Goal: Information Seeking & Learning: Learn about a topic

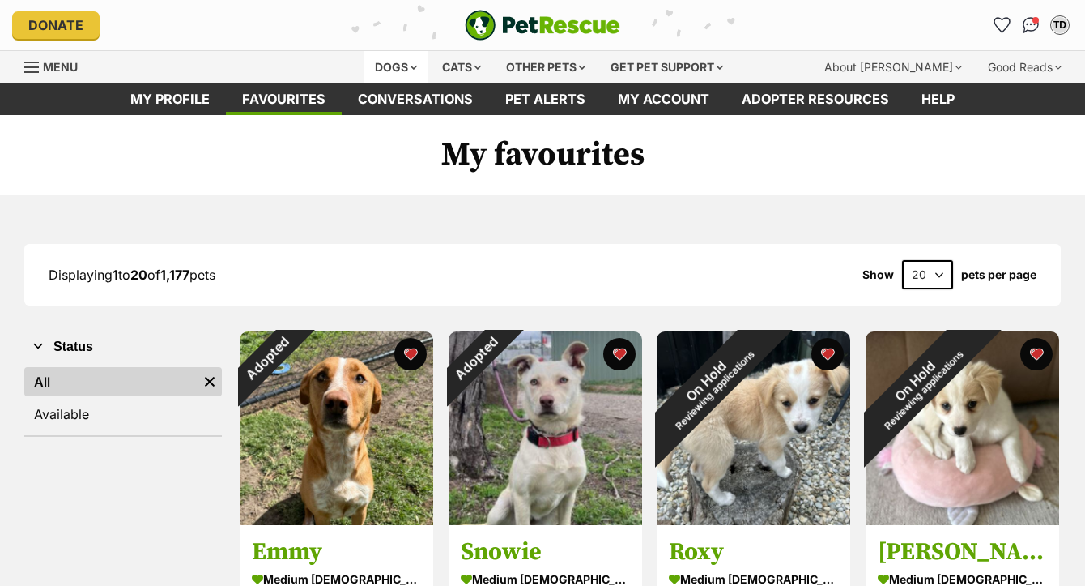
click at [364, 75] on div "Dogs" at bounding box center [396, 67] width 65 height 32
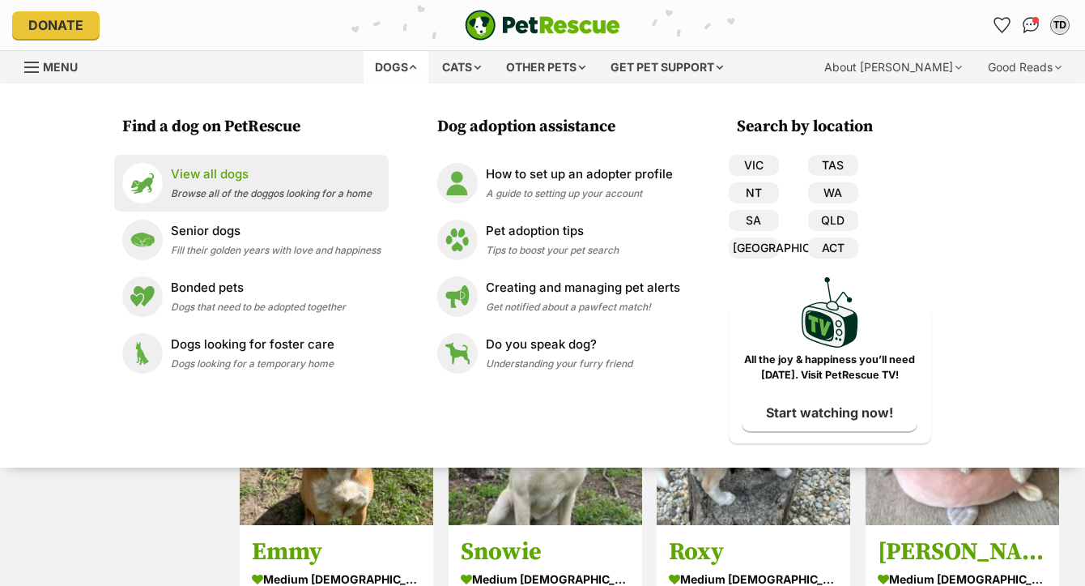
click at [184, 167] on p "View all dogs" at bounding box center [271, 174] width 201 height 19
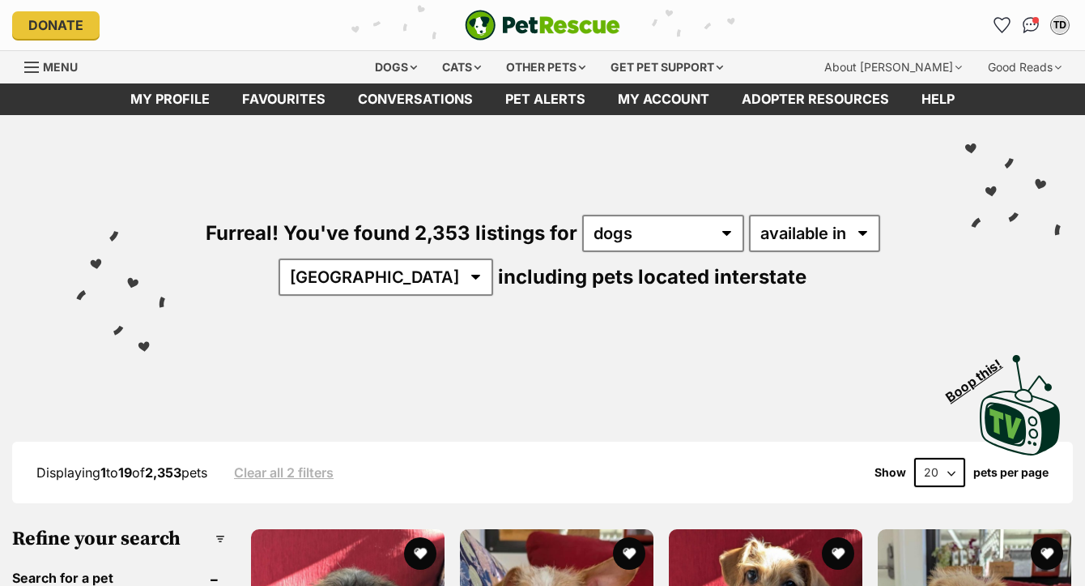
scroll to position [383, 0]
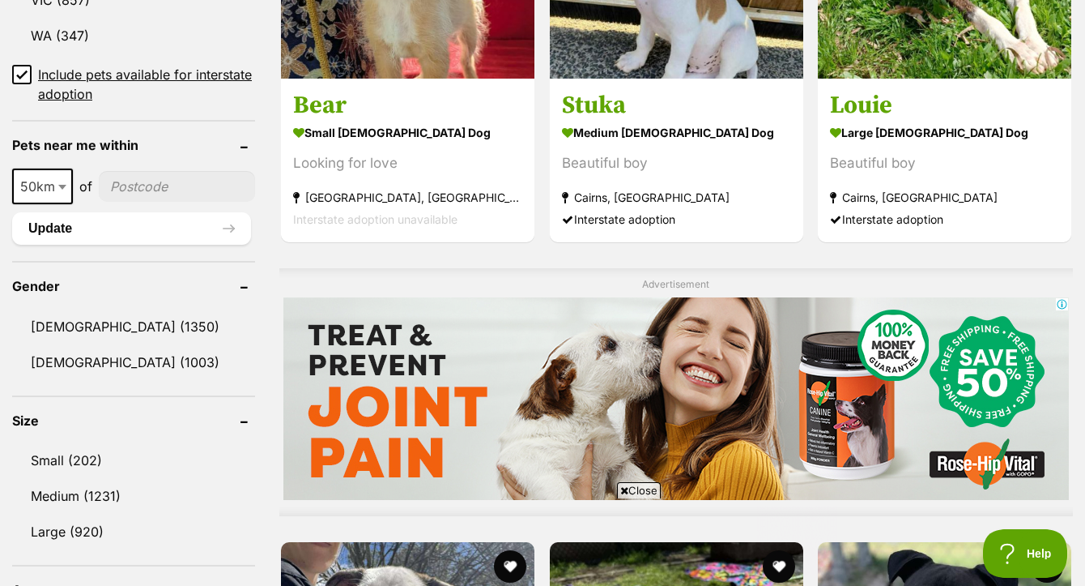
scroll to position [1100, 0]
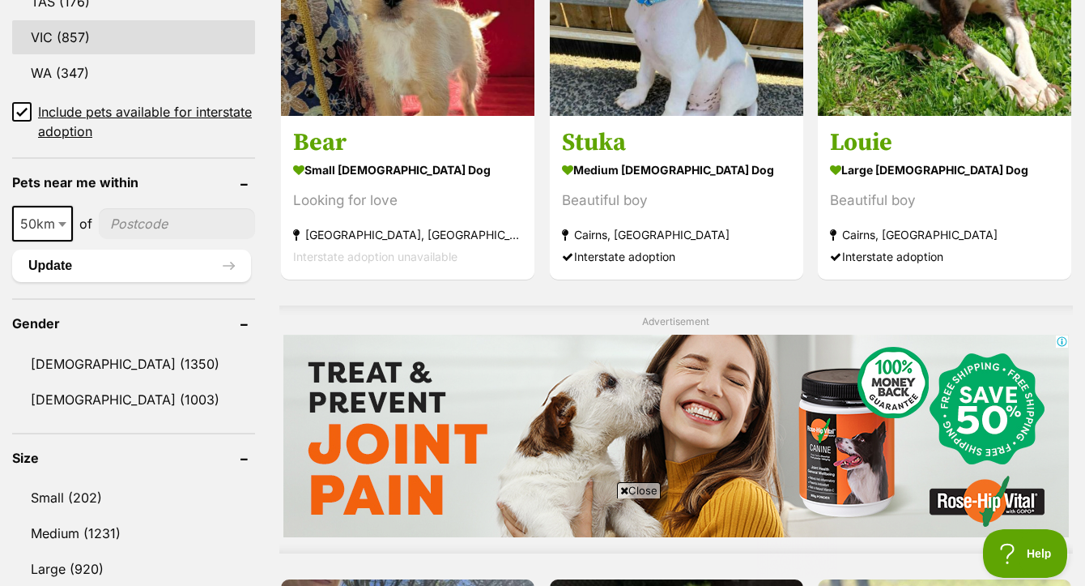
click at [73, 54] on link "VIC (857)" at bounding box center [133, 37] width 243 height 34
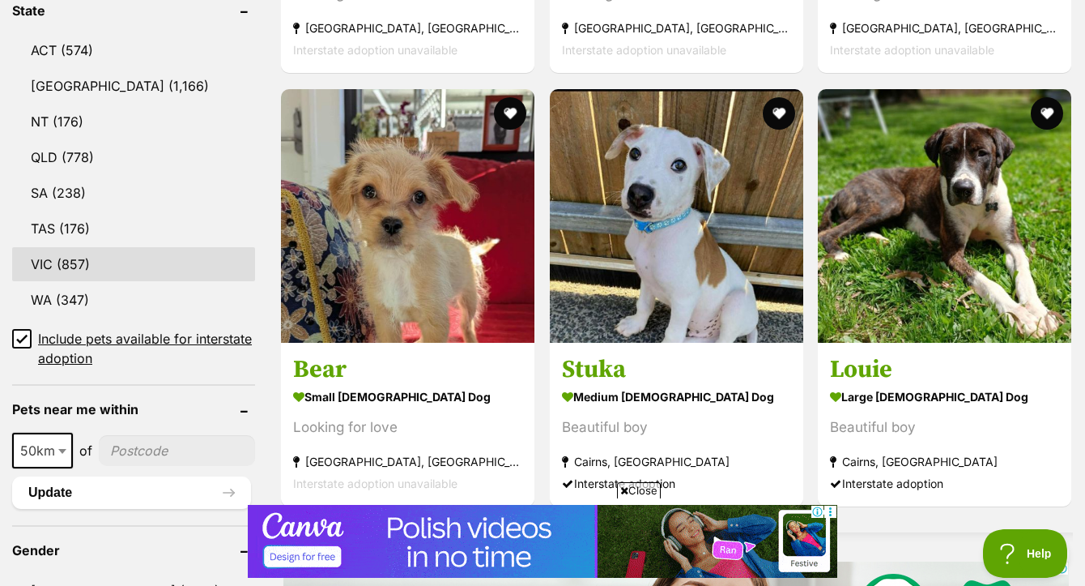
scroll to position [0, 0]
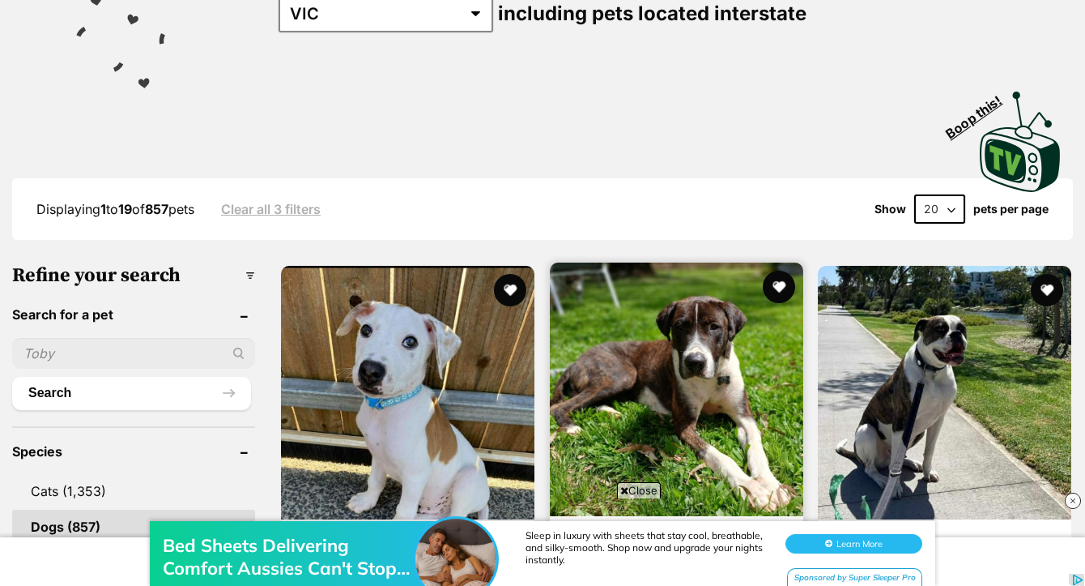
scroll to position [296, 0]
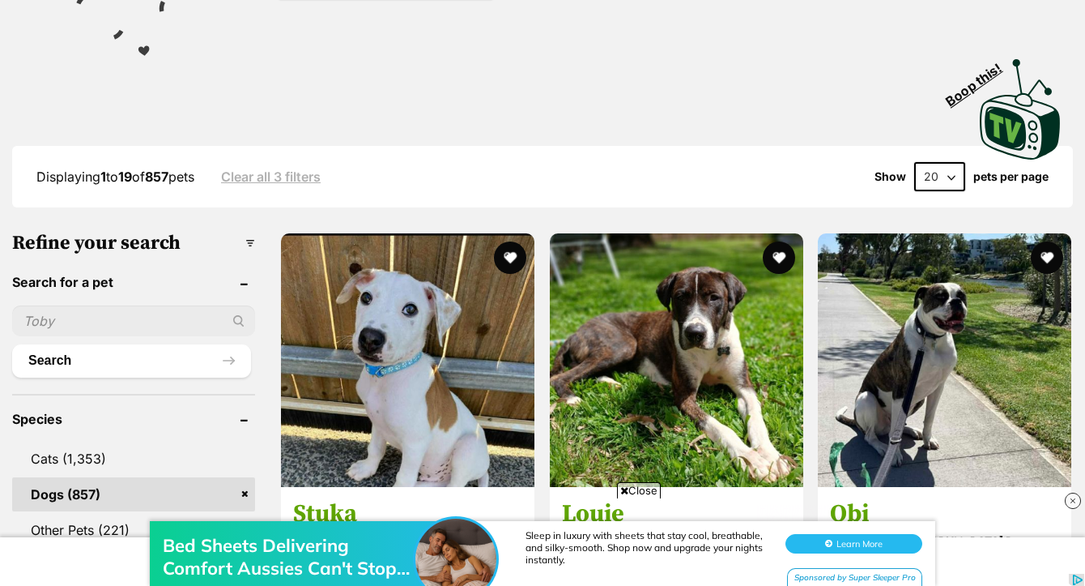
click at [649, 493] on div "Bed Sheets Delivering Comfort Aussies Can't Stop Loving Sleep in luxury with sh…" at bounding box center [542, 536] width 1085 height 97
click at [632, 493] on div "Bed Sheets Delivering Comfort Aussies Can't Stop Loving Sleep in luxury with sh…" at bounding box center [542, 536] width 1085 height 97
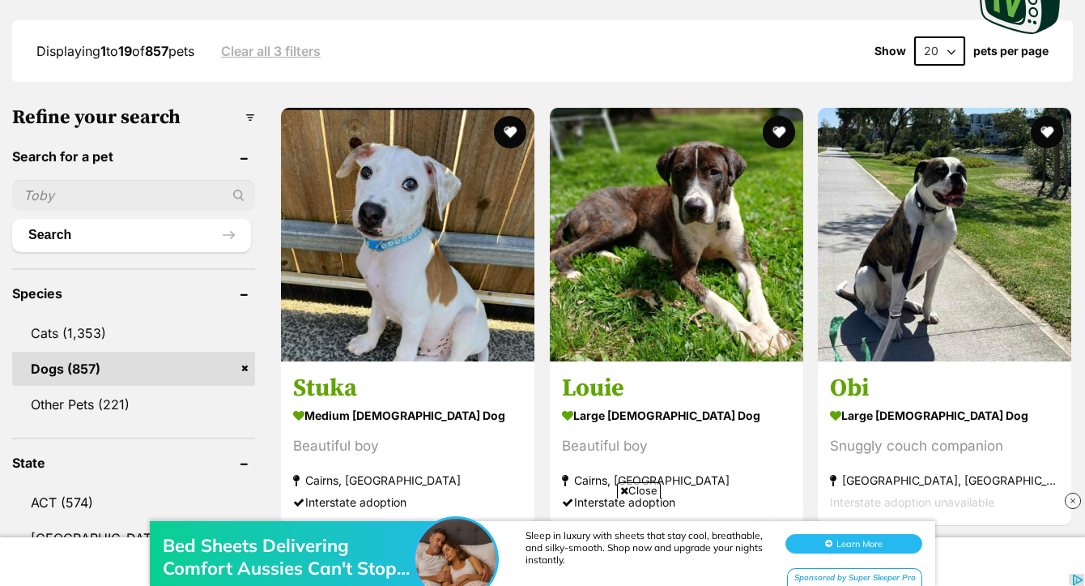
click at [632, 487] on span "Close" at bounding box center [639, 490] width 44 height 16
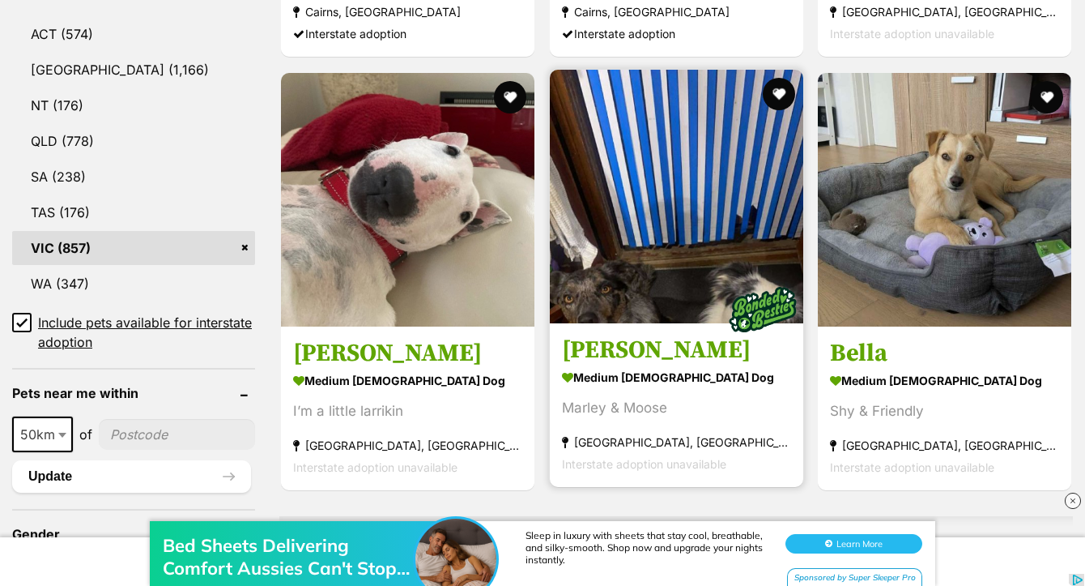
scroll to position [887, 0]
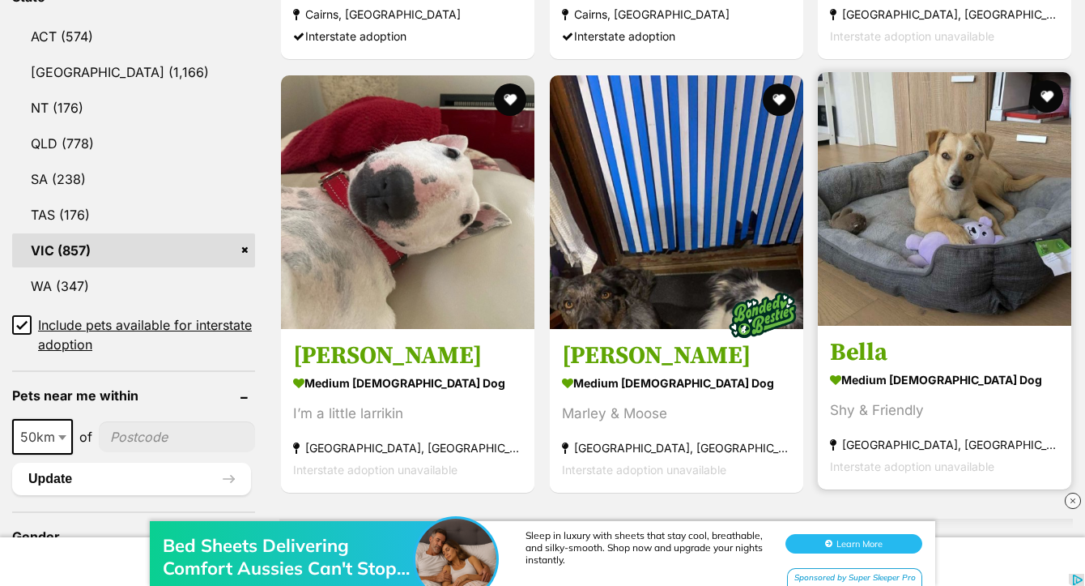
click at [938, 217] on img at bounding box center [945, 199] width 254 height 254
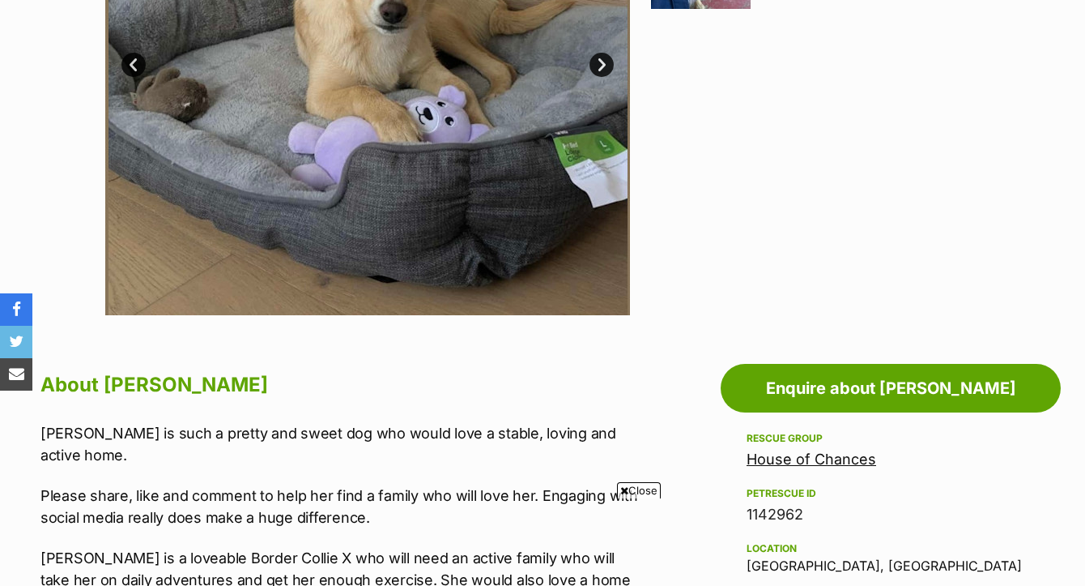
scroll to position [288, 0]
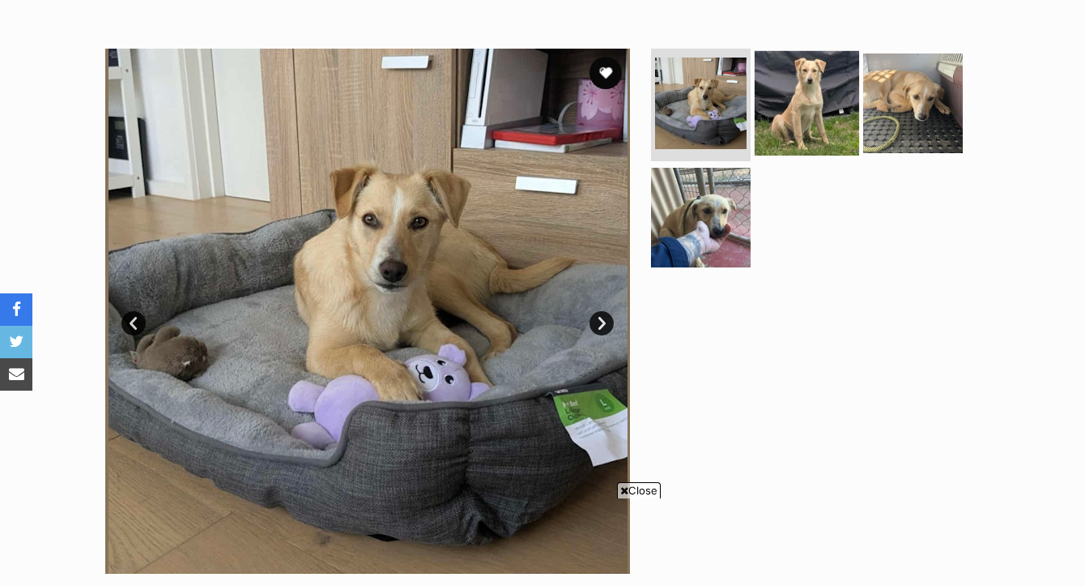
click at [809, 130] on img at bounding box center [807, 102] width 104 height 104
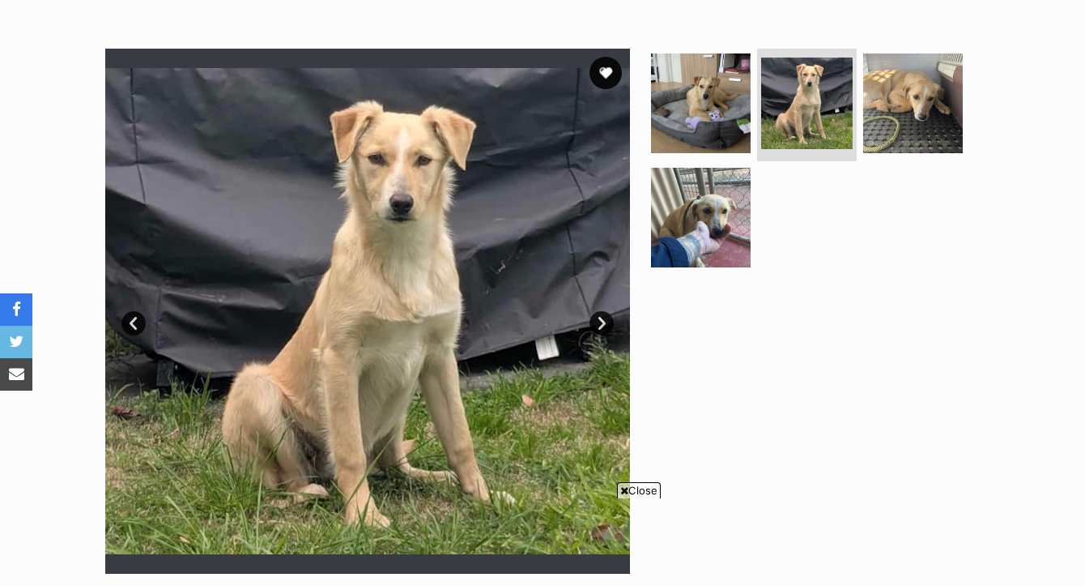
click at [653, 488] on span "Close" at bounding box center [639, 490] width 44 height 16
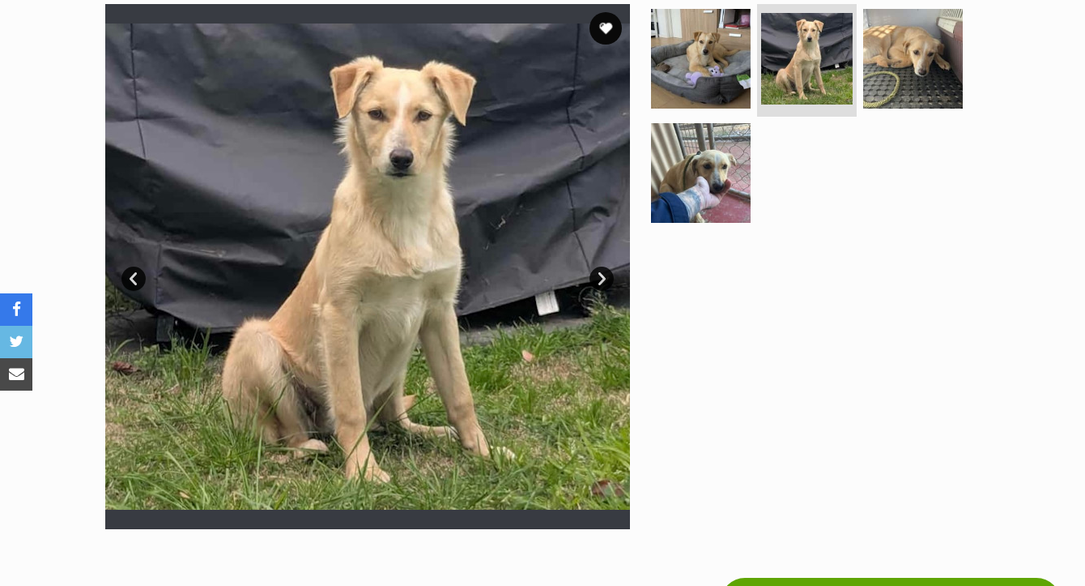
scroll to position [283, 0]
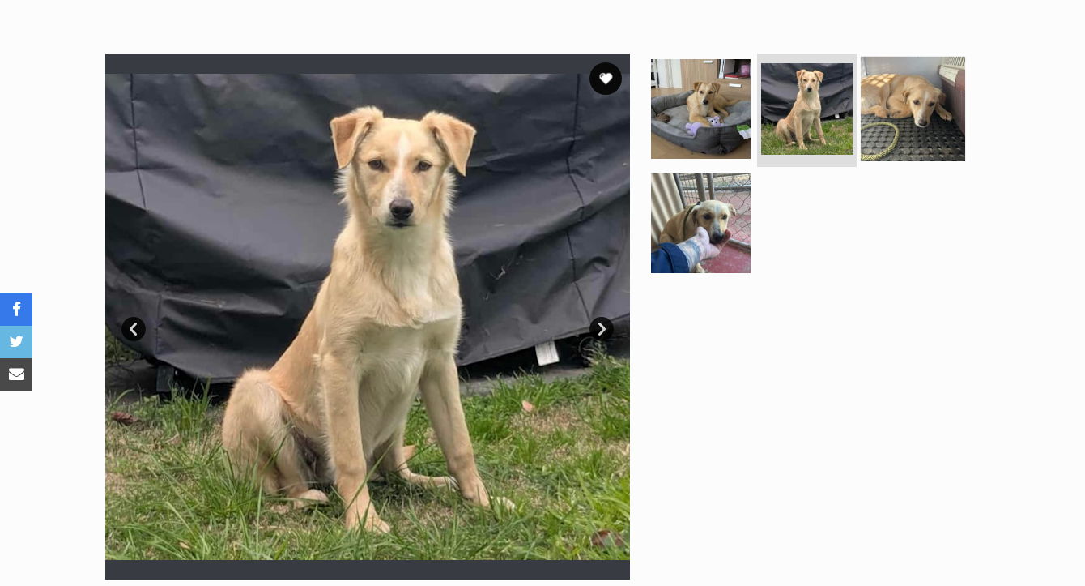
click at [898, 160] on img at bounding box center [913, 108] width 104 height 104
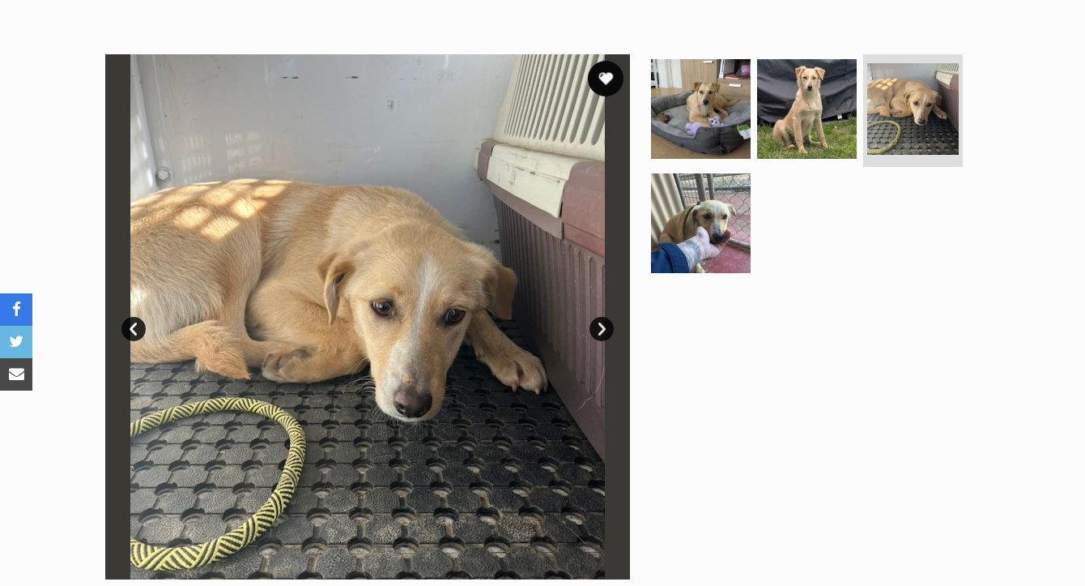
click at [606, 96] on button "favourite" at bounding box center [606, 79] width 36 height 36
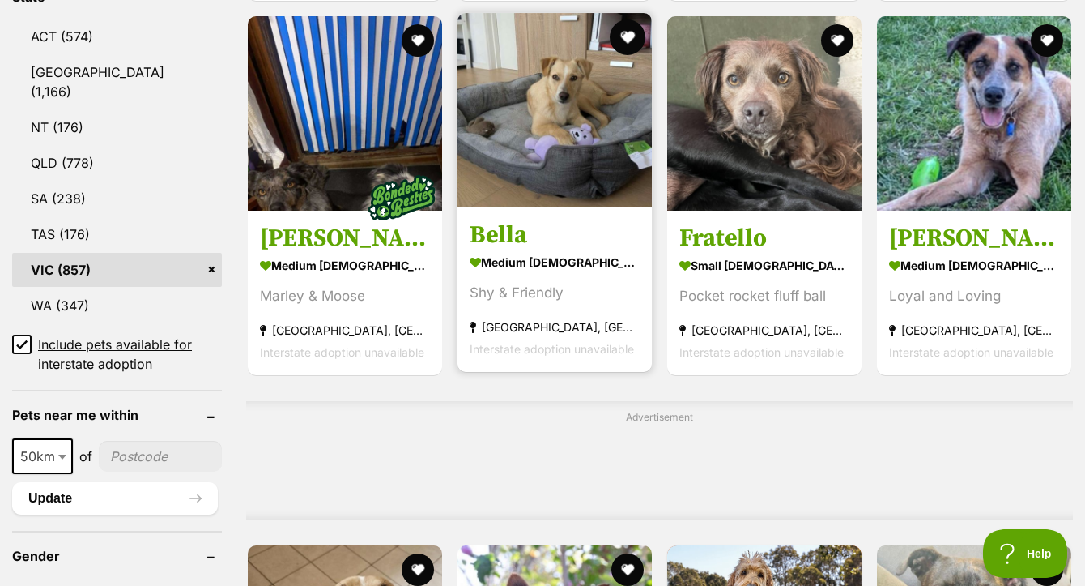
click at [629, 53] on button "favourite" at bounding box center [628, 37] width 36 height 36
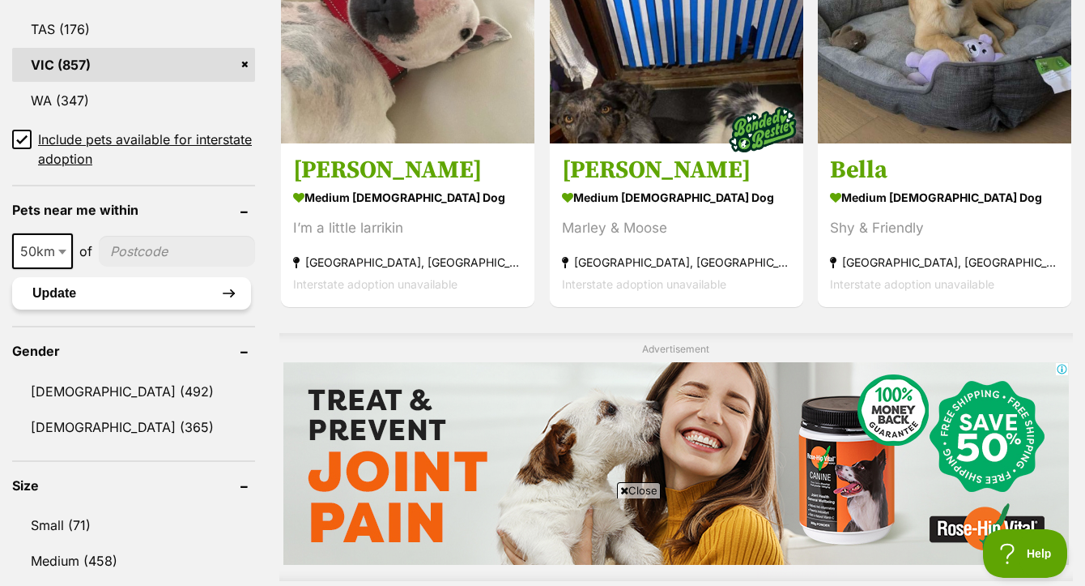
scroll to position [1135, 0]
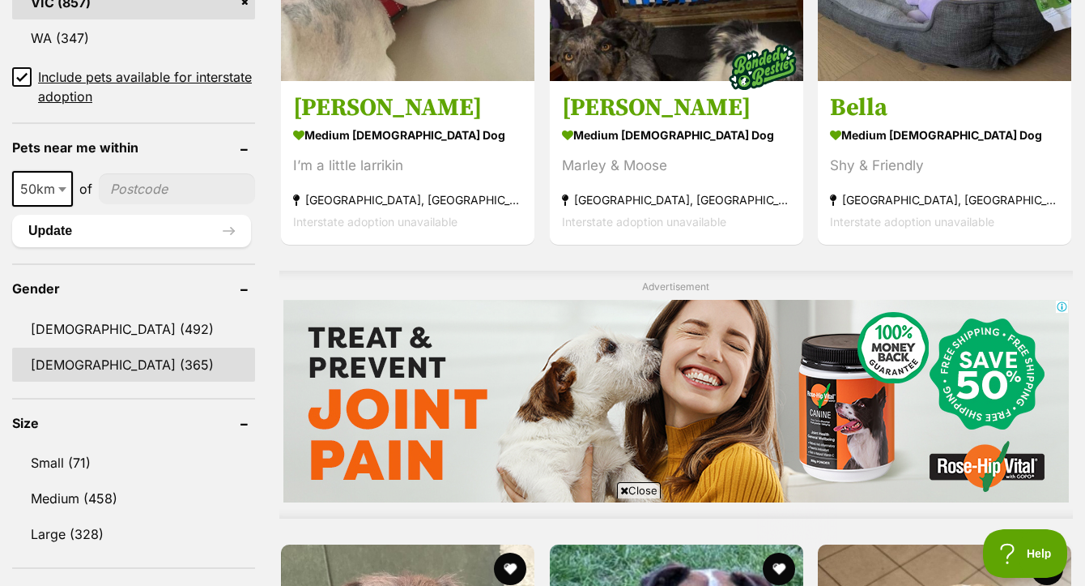
click at [104, 371] on link "[DEMOGRAPHIC_DATA] (365)" at bounding box center [133, 365] width 243 height 34
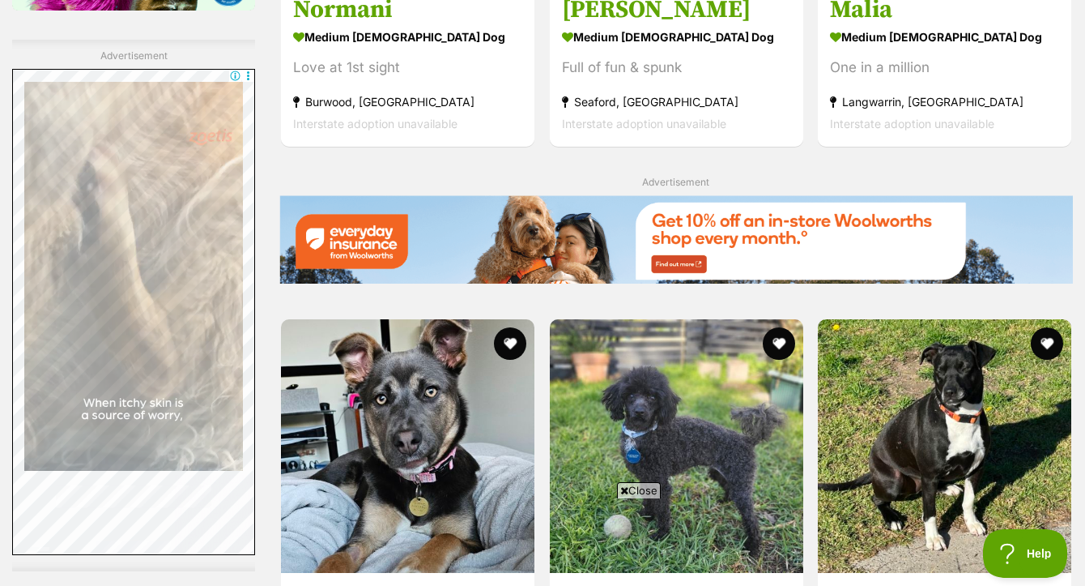
scroll to position [2868, 0]
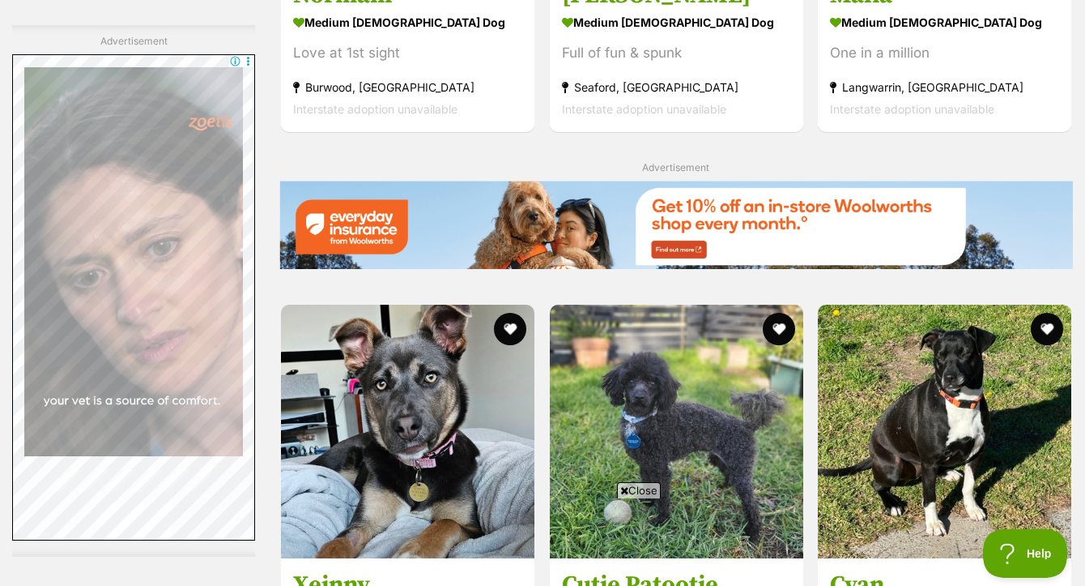
click at [634, 491] on span "Close" at bounding box center [639, 490] width 44 height 16
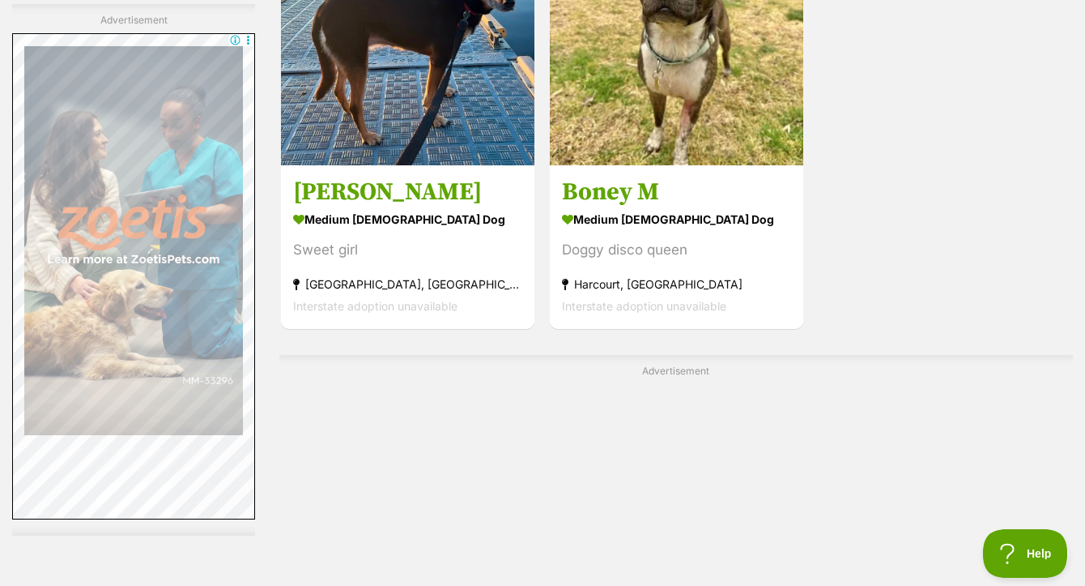
scroll to position [3934, 0]
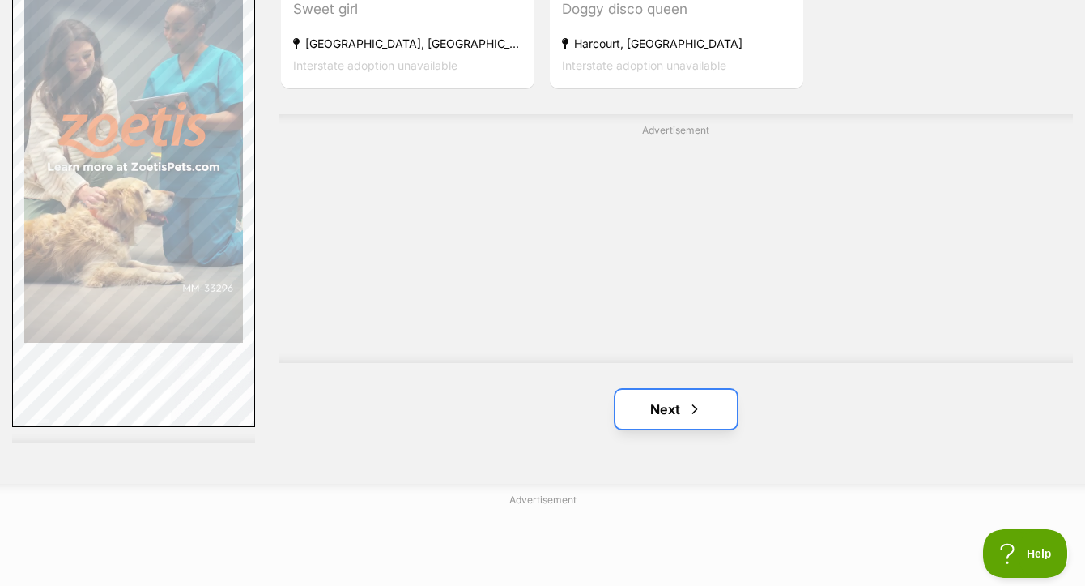
click at [672, 399] on link "Next" at bounding box center [677, 409] width 122 height 39
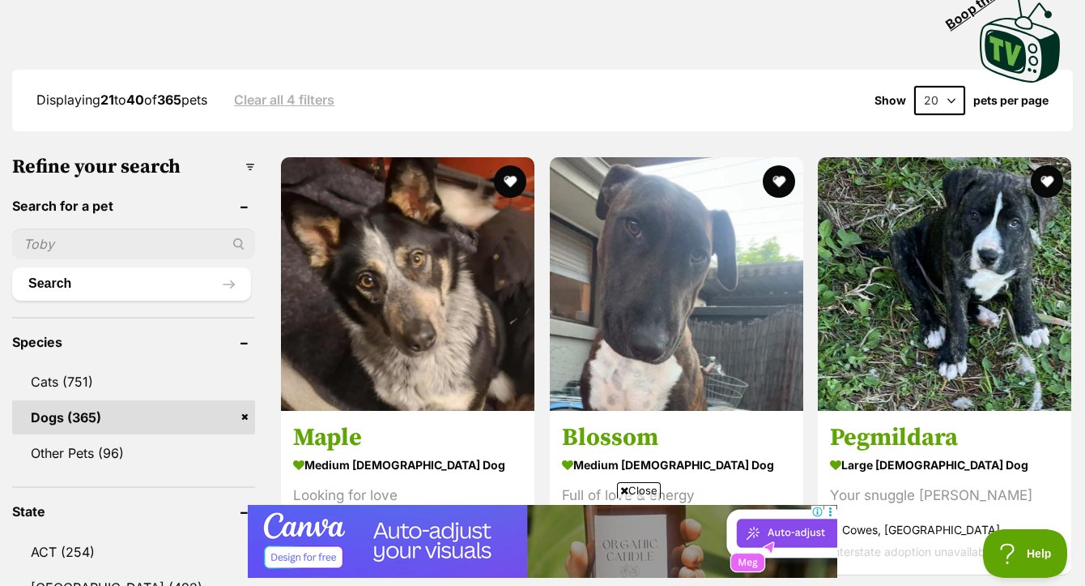
click at [642, 493] on span "Close" at bounding box center [639, 490] width 44 height 16
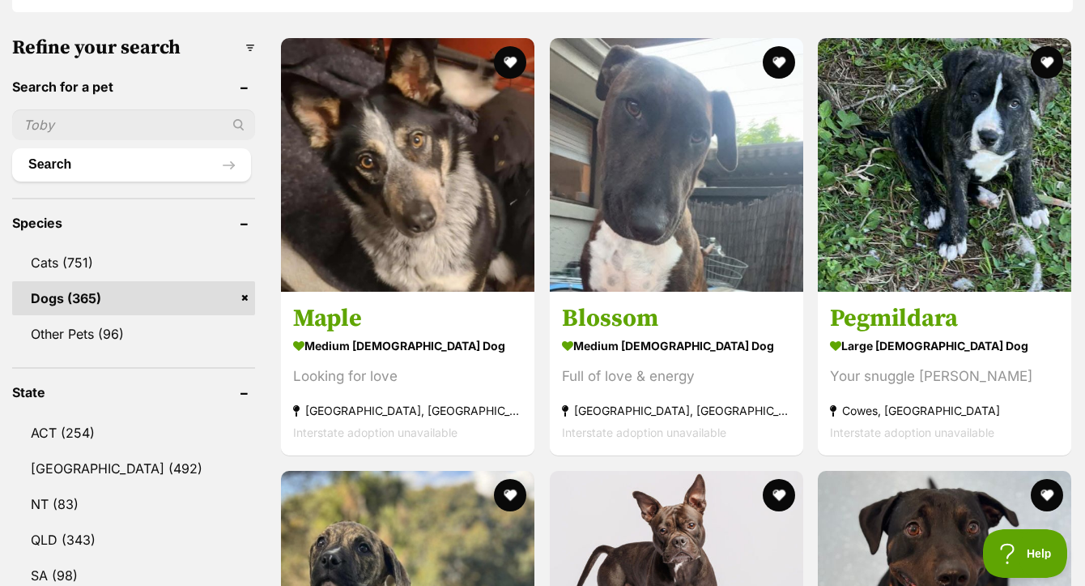
scroll to position [535, 0]
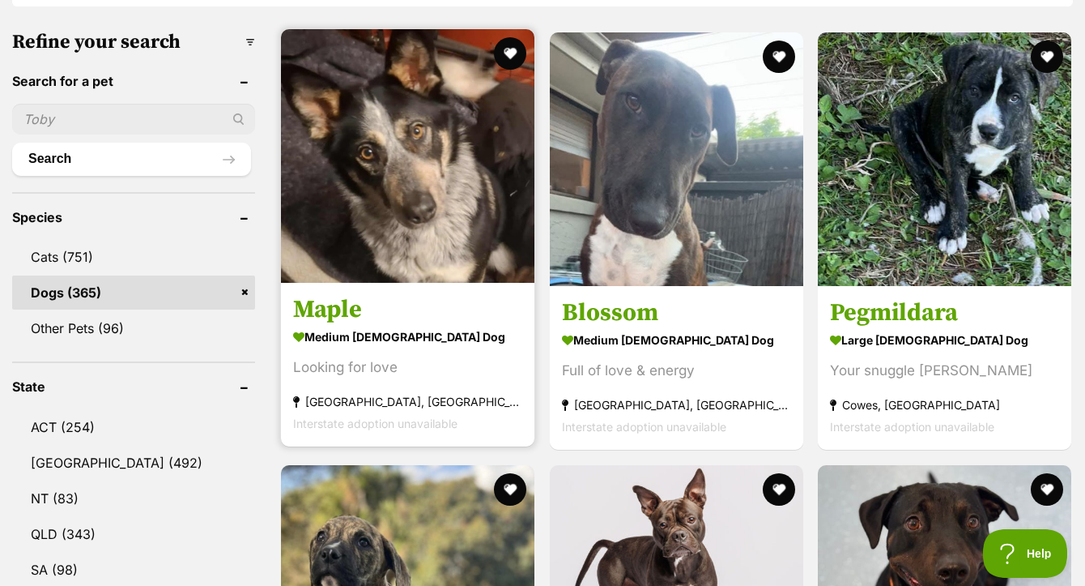
click at [458, 151] on img at bounding box center [408, 156] width 254 height 254
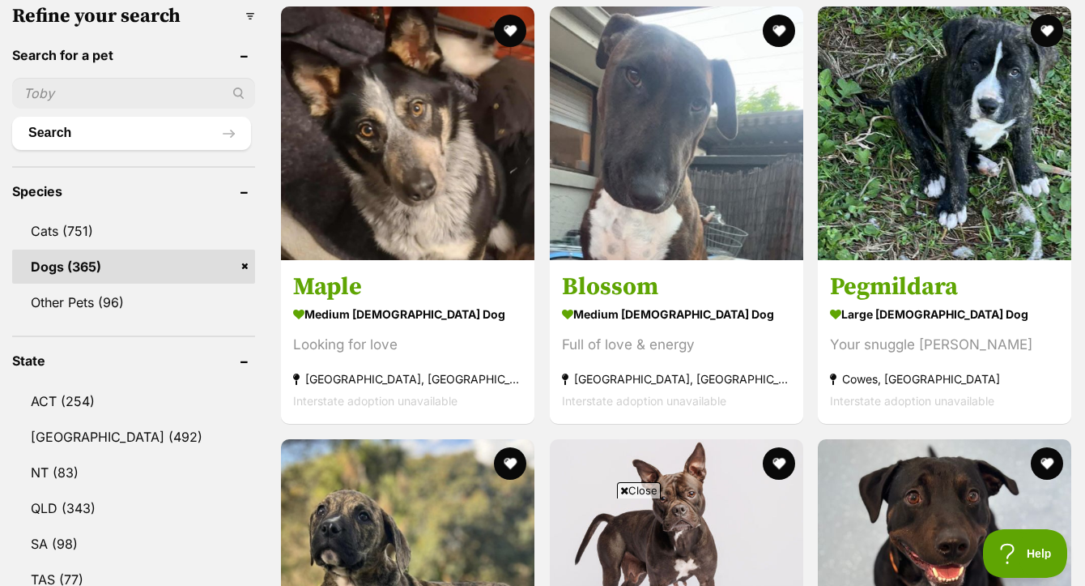
scroll to position [680, 0]
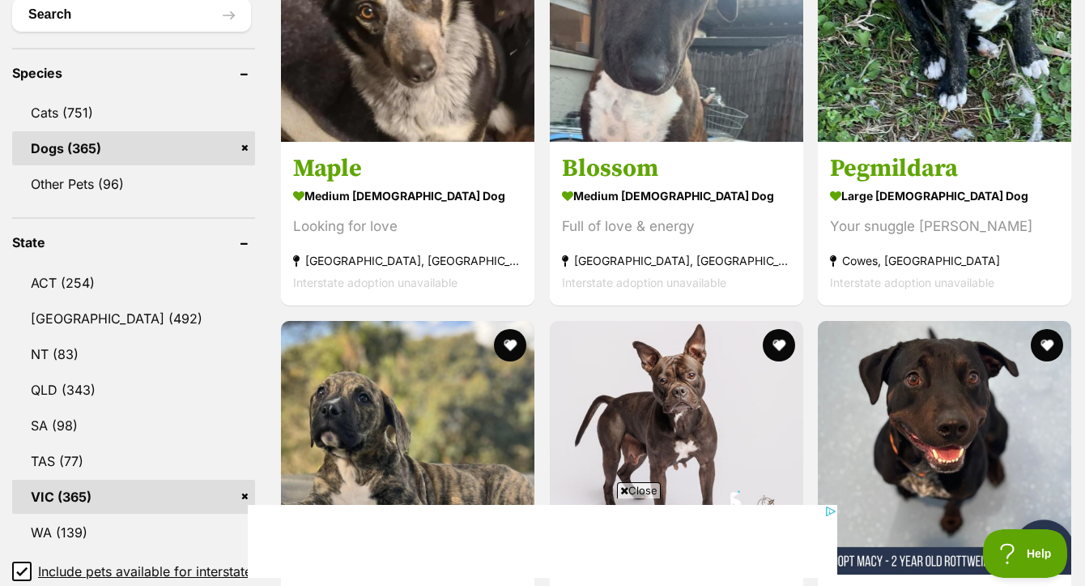
click at [637, 493] on span "Close" at bounding box center [639, 490] width 44 height 16
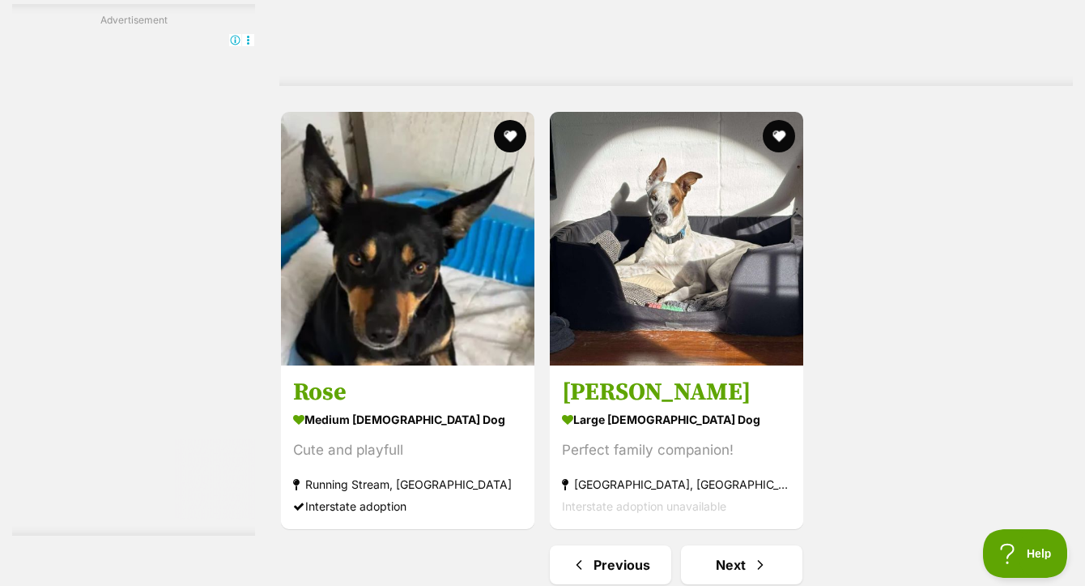
scroll to position [3780, 0]
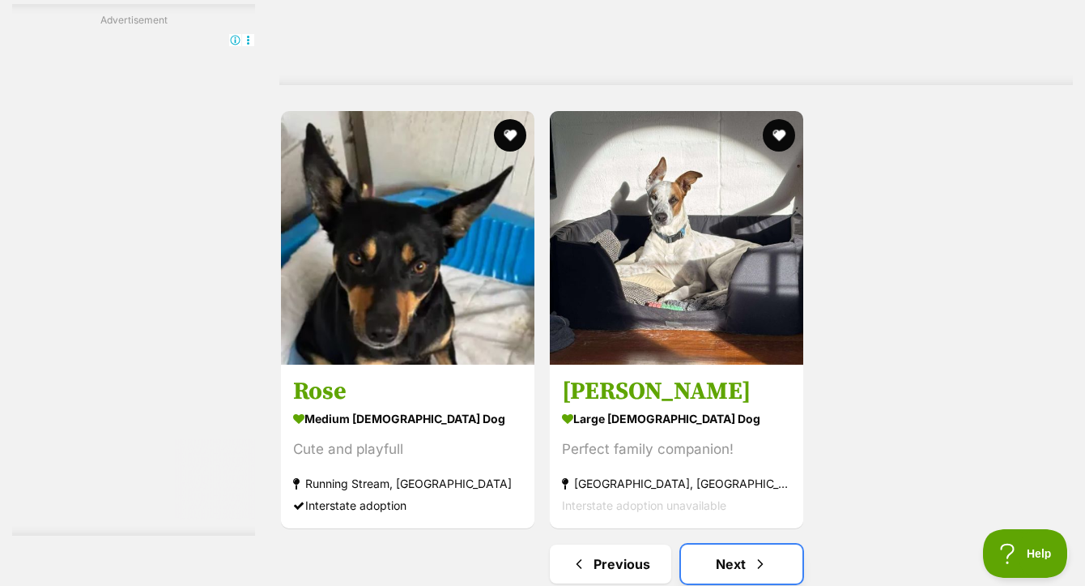
click at [731, 544] on link "Next" at bounding box center [742, 563] width 122 height 39
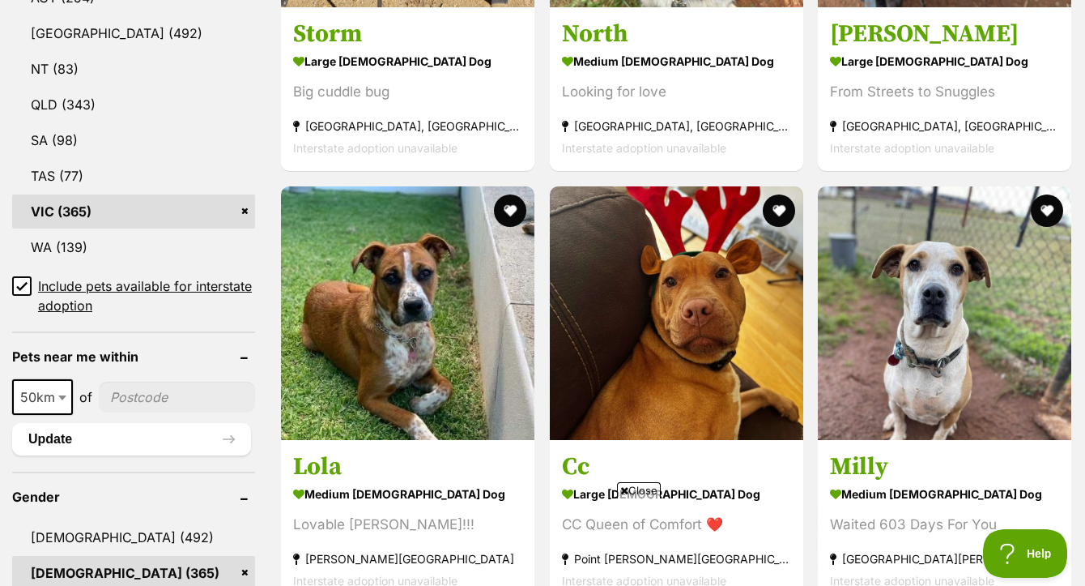
click at [634, 495] on span "Close" at bounding box center [639, 490] width 44 height 16
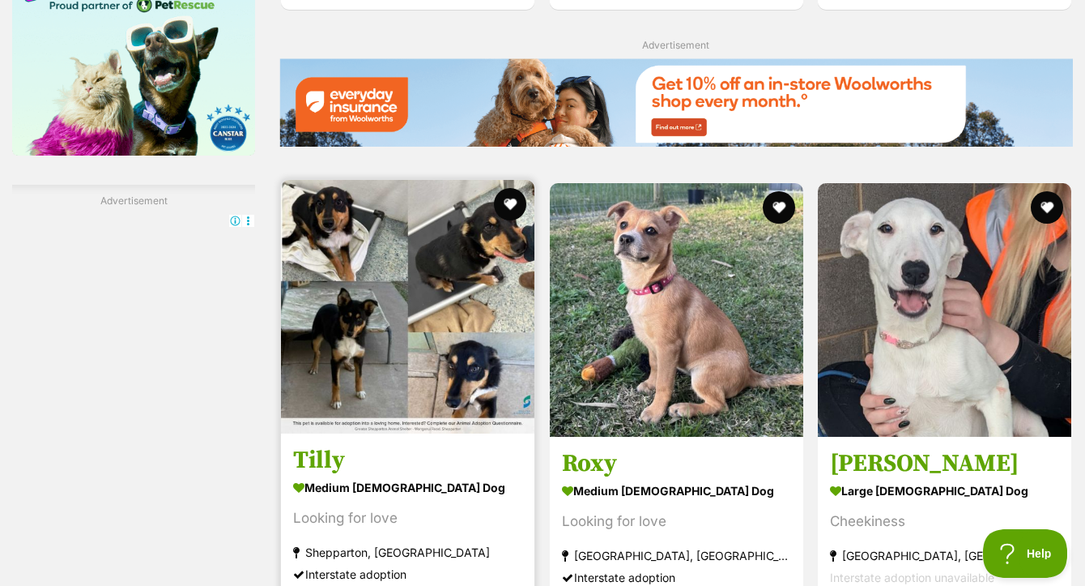
scroll to position [2803, 0]
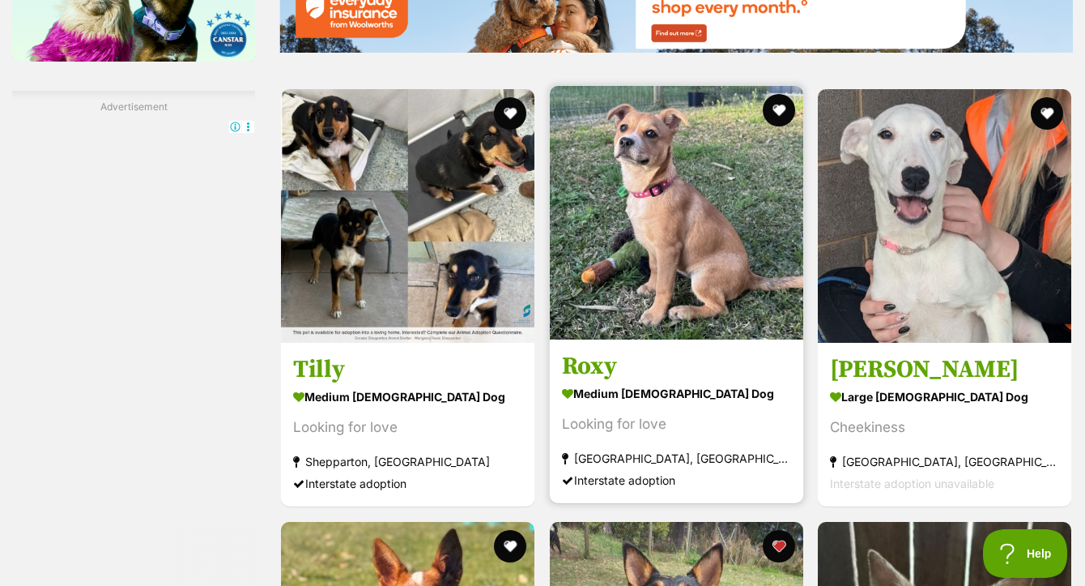
click at [714, 177] on img at bounding box center [677, 213] width 254 height 254
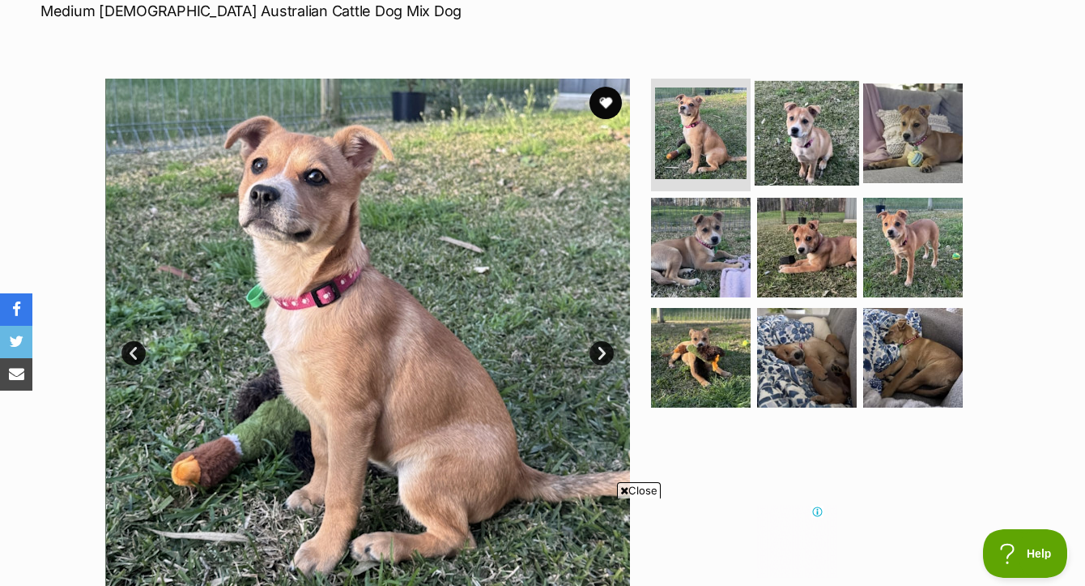
click at [817, 156] on img at bounding box center [807, 132] width 104 height 104
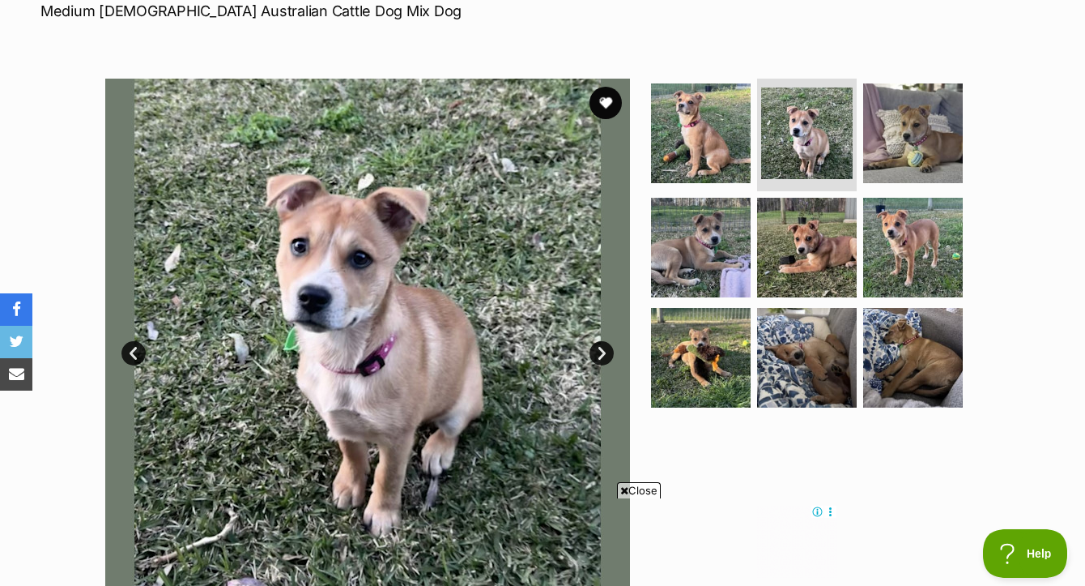
click at [650, 489] on span "Close" at bounding box center [639, 490] width 44 height 16
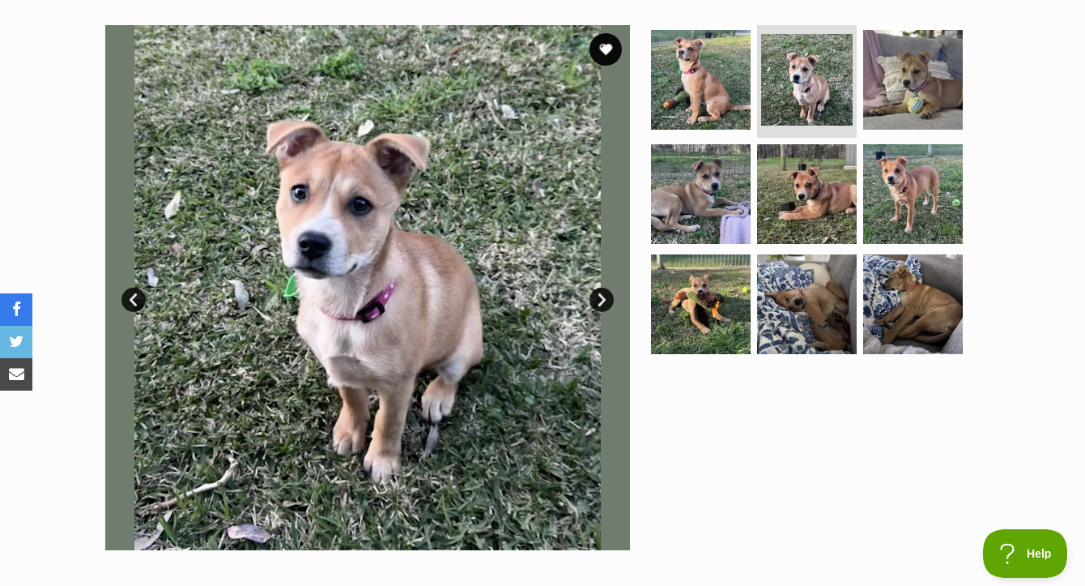
scroll to position [314, 0]
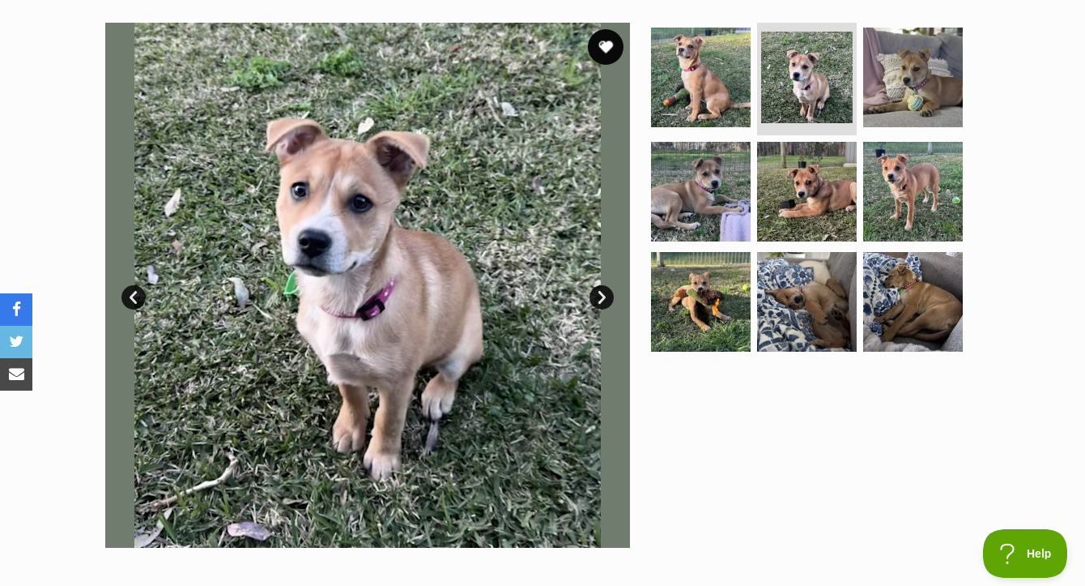
click at [612, 65] on button "favourite" at bounding box center [606, 47] width 36 height 36
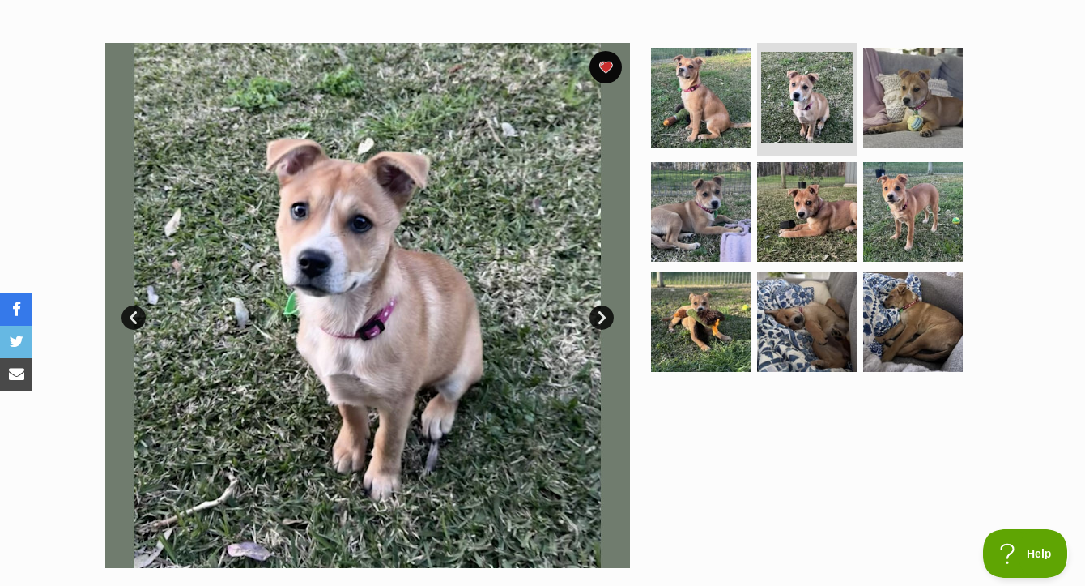
scroll to position [384, 0]
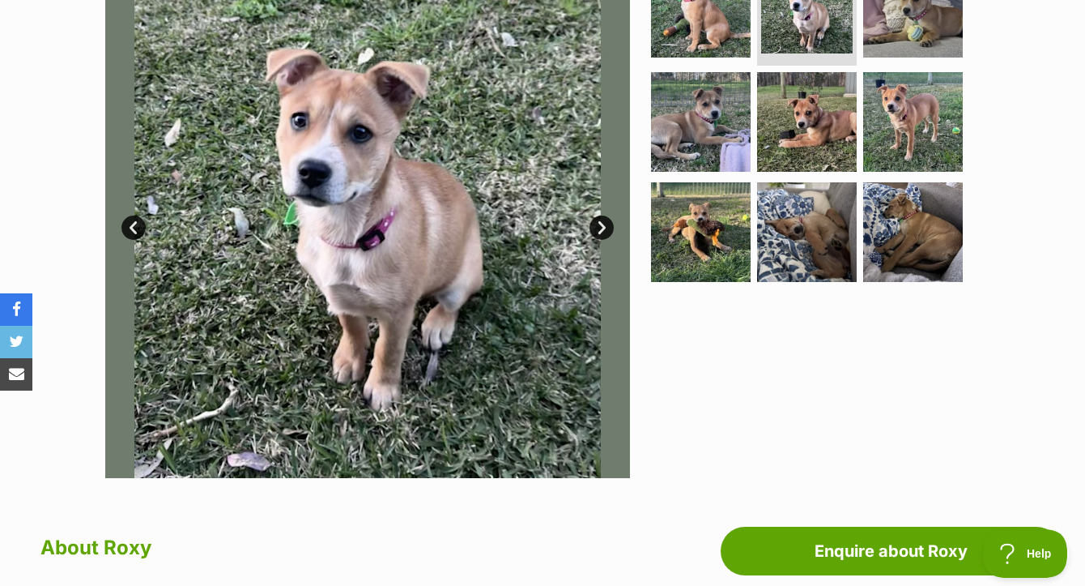
click at [607, 240] on link "Next" at bounding box center [602, 227] width 24 height 24
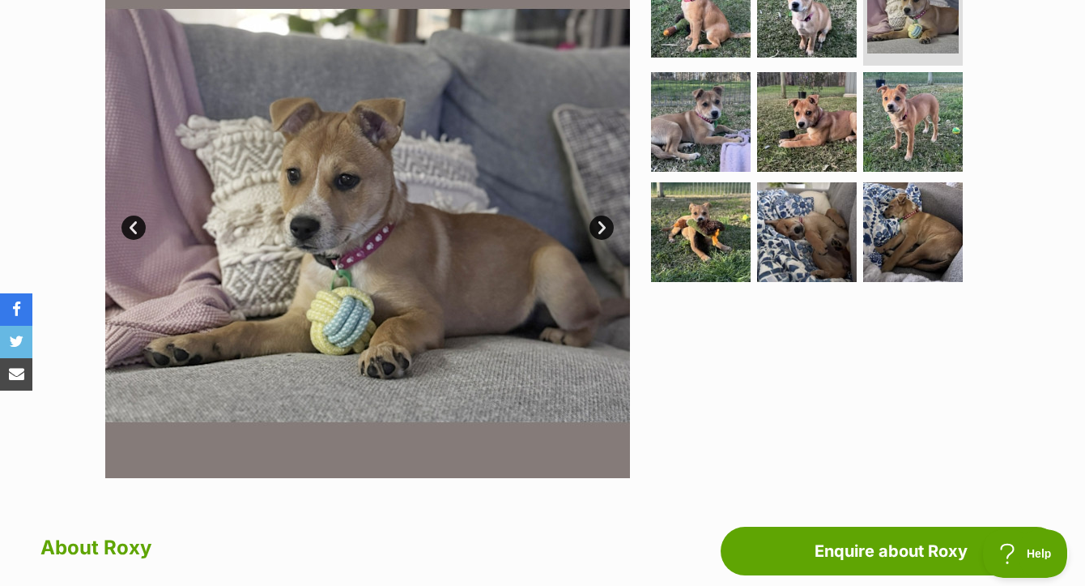
click at [607, 240] on link "Next" at bounding box center [602, 227] width 24 height 24
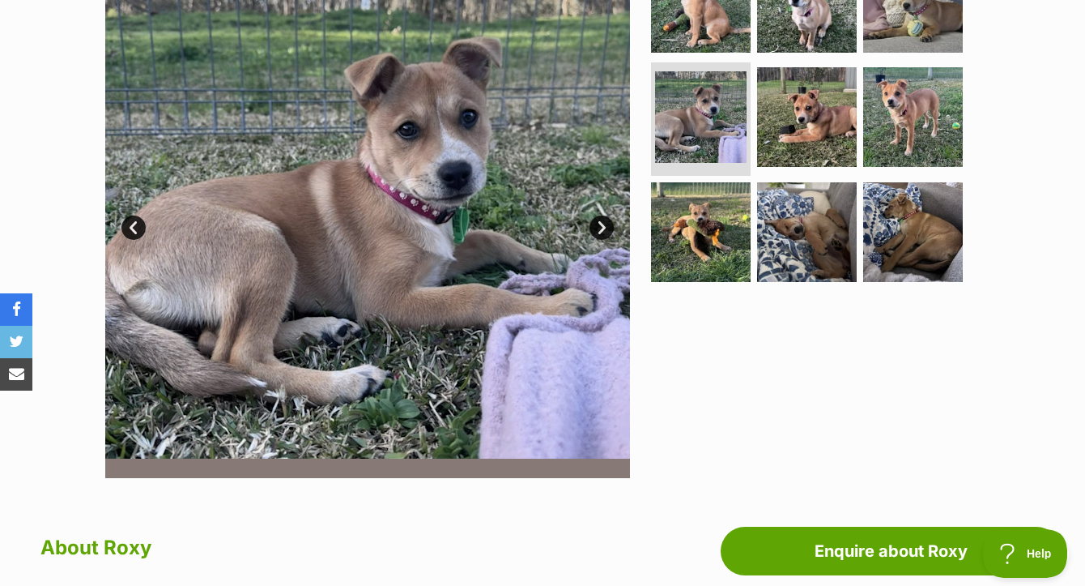
click at [607, 240] on link "Next" at bounding box center [602, 227] width 24 height 24
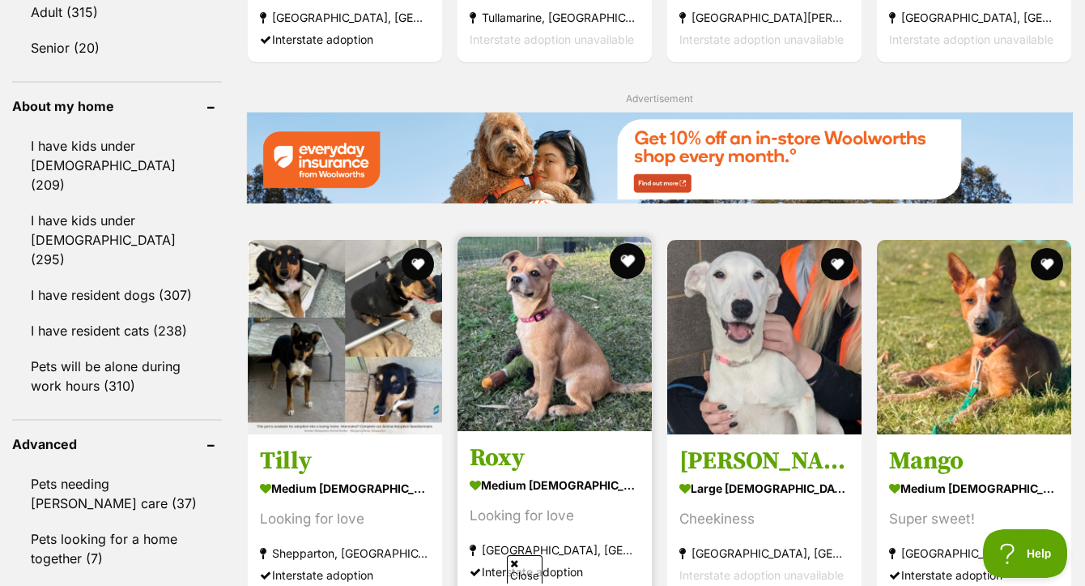
click at [631, 243] on button "favourite" at bounding box center [628, 261] width 36 height 36
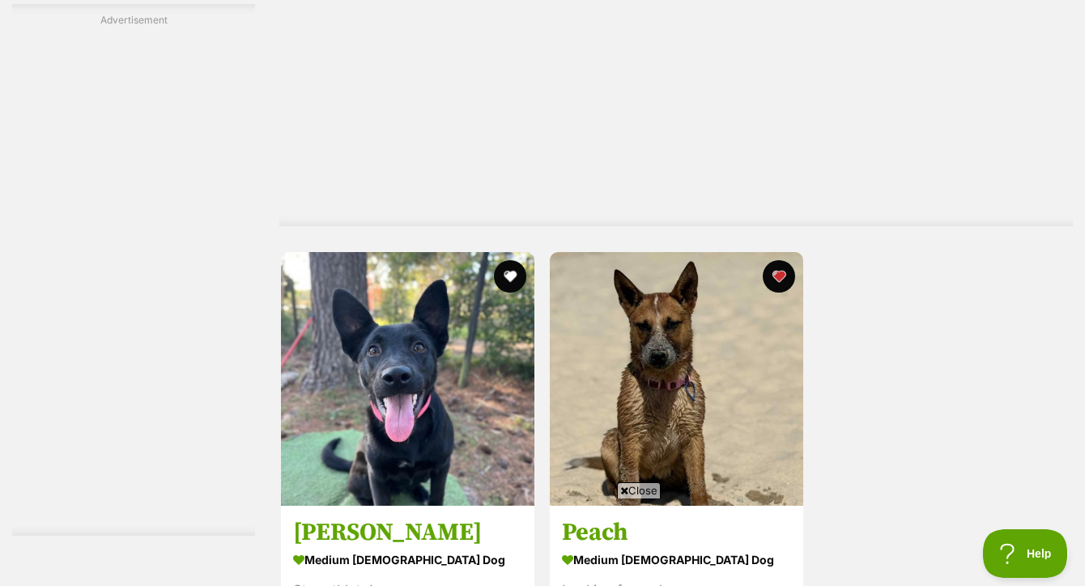
scroll to position [3791, 0]
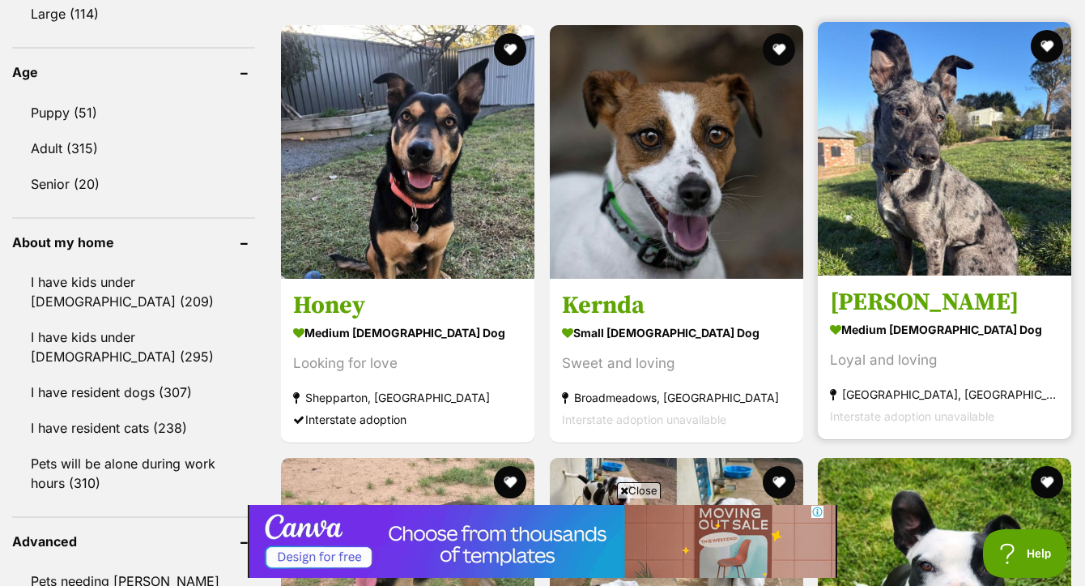
click at [936, 115] on img at bounding box center [945, 149] width 254 height 254
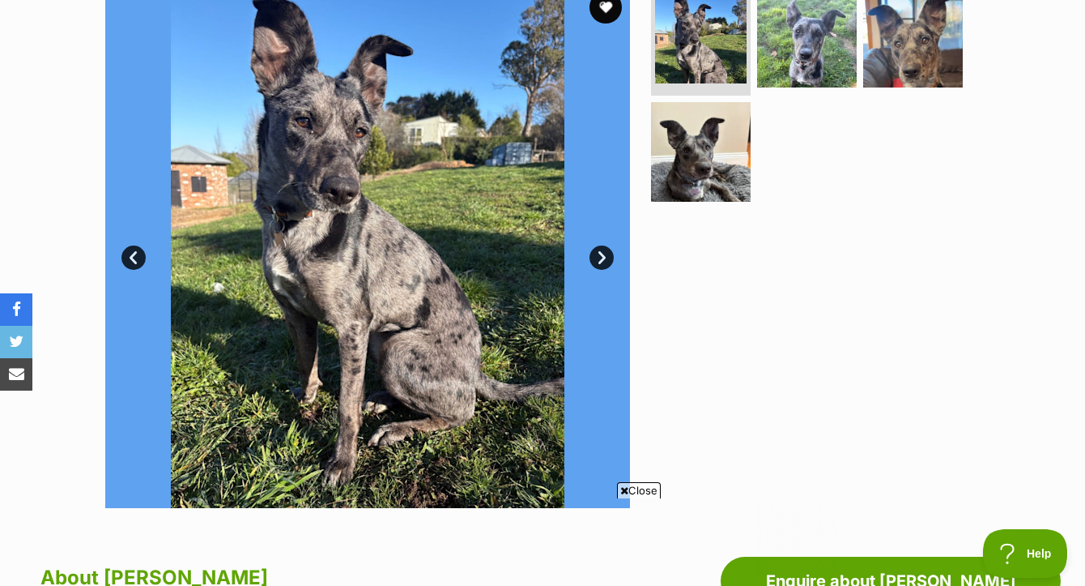
scroll to position [258, 0]
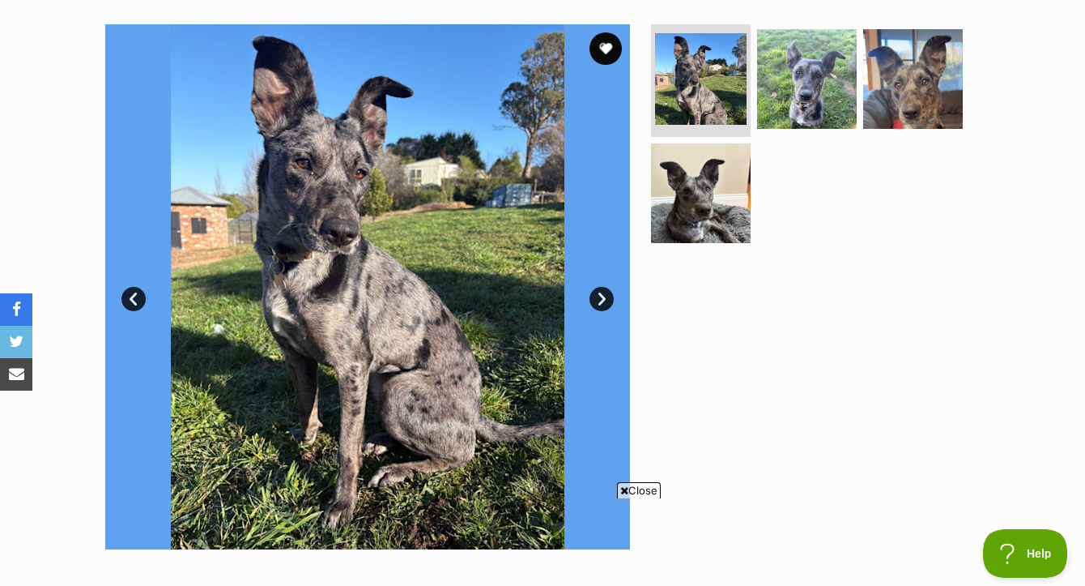
scroll to position [315, 0]
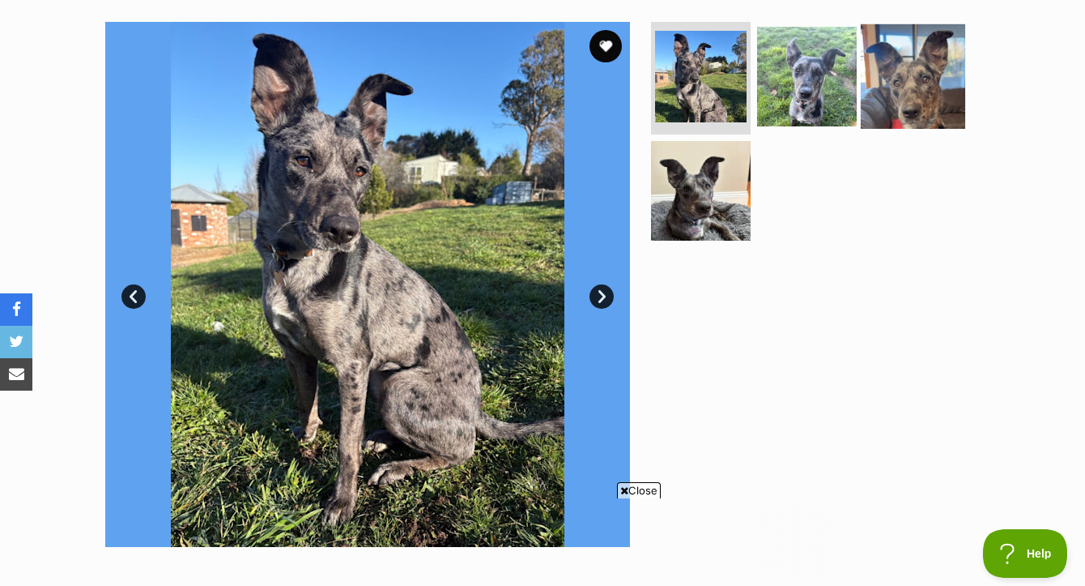
click at [926, 104] on img at bounding box center [913, 75] width 104 height 104
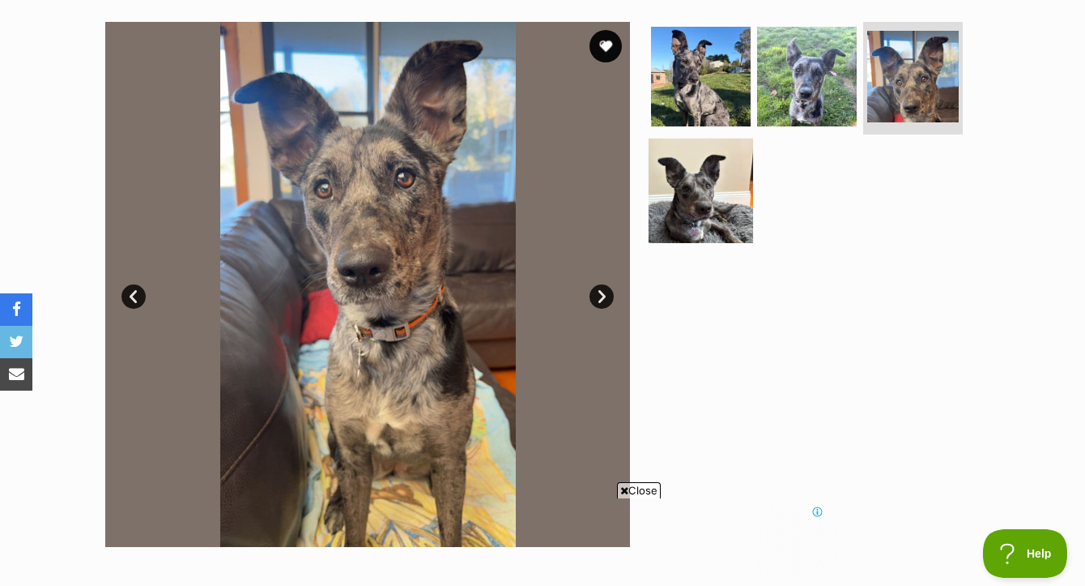
scroll to position [0, 0]
click at [717, 227] on img at bounding box center [701, 191] width 104 height 104
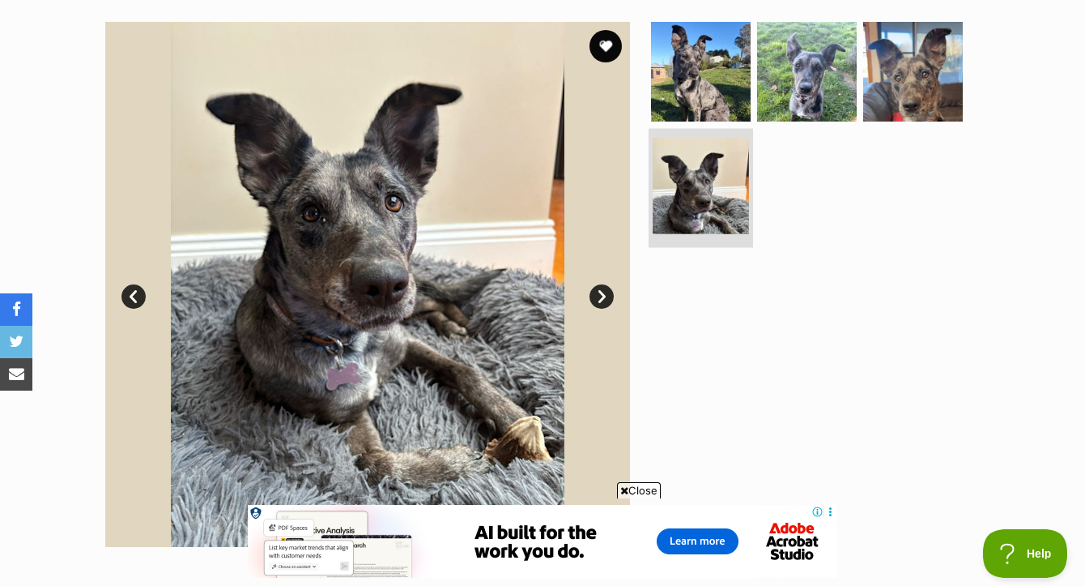
scroll to position [343, 0]
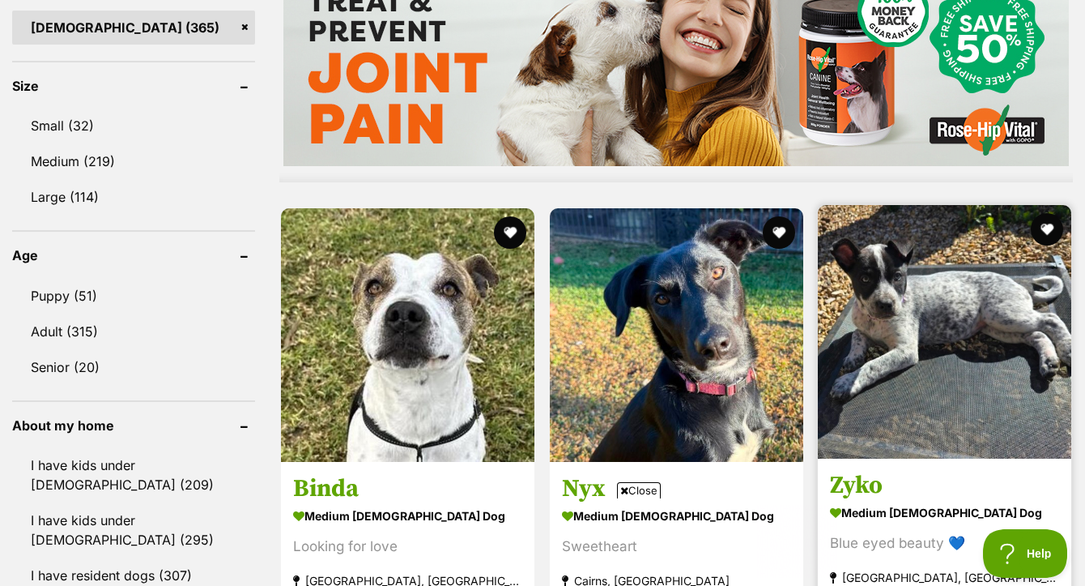
click at [979, 205] on img at bounding box center [945, 332] width 254 height 254
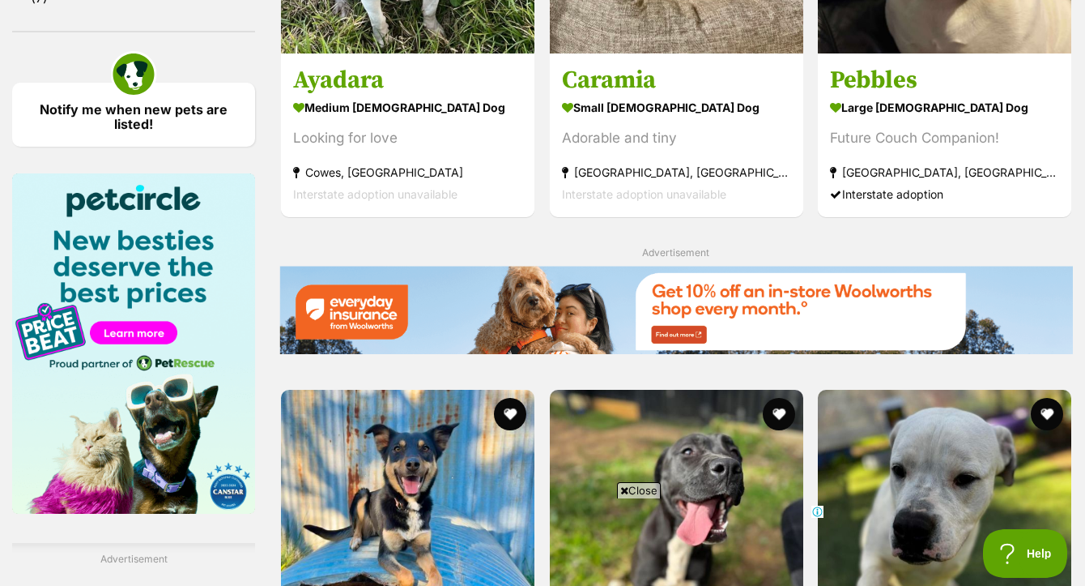
scroll to position [2647, 0]
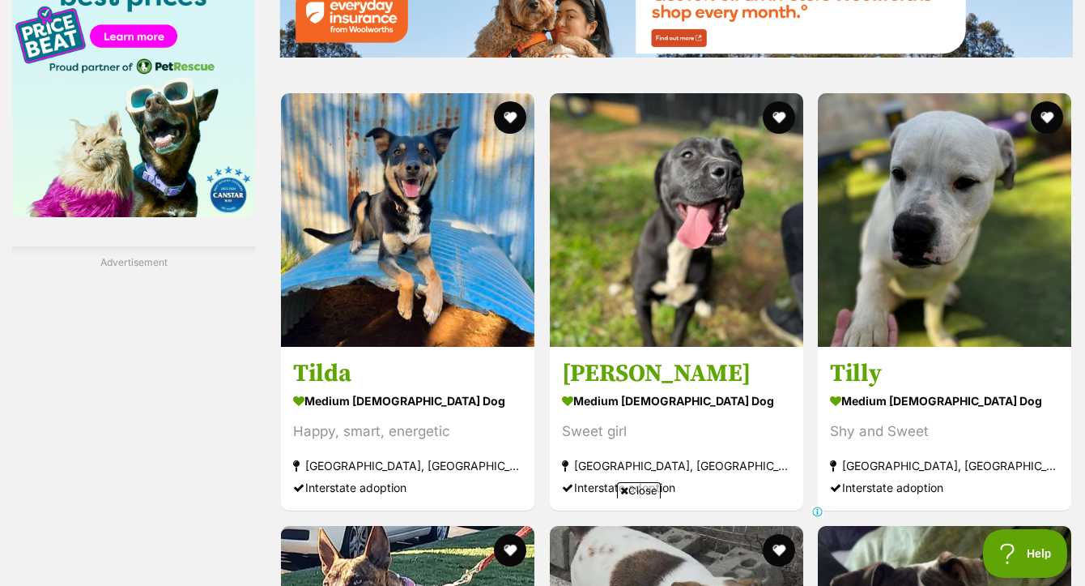
click at [638, 491] on span "Close" at bounding box center [639, 490] width 44 height 16
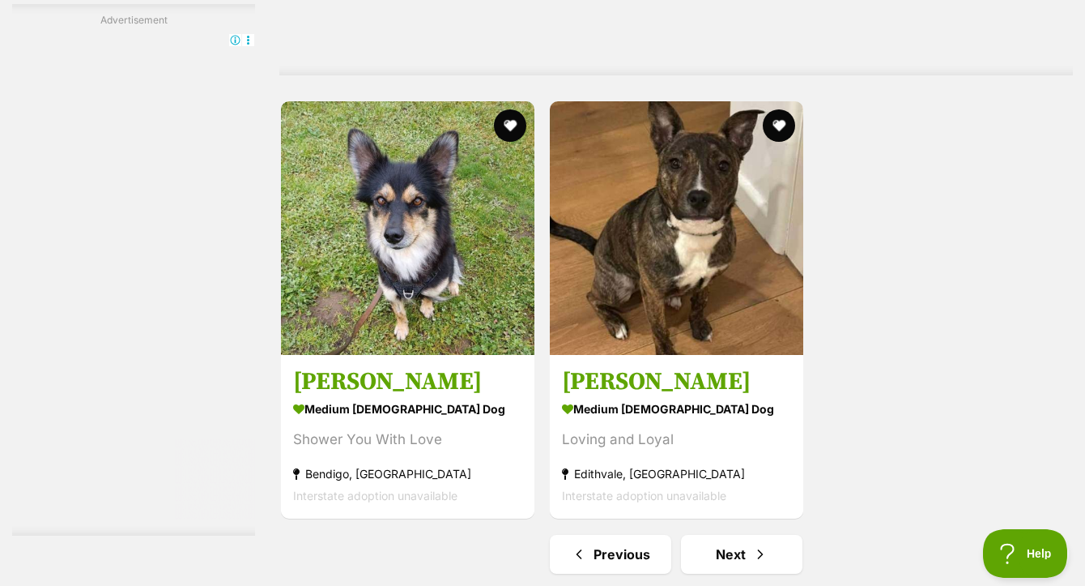
scroll to position [3793, 0]
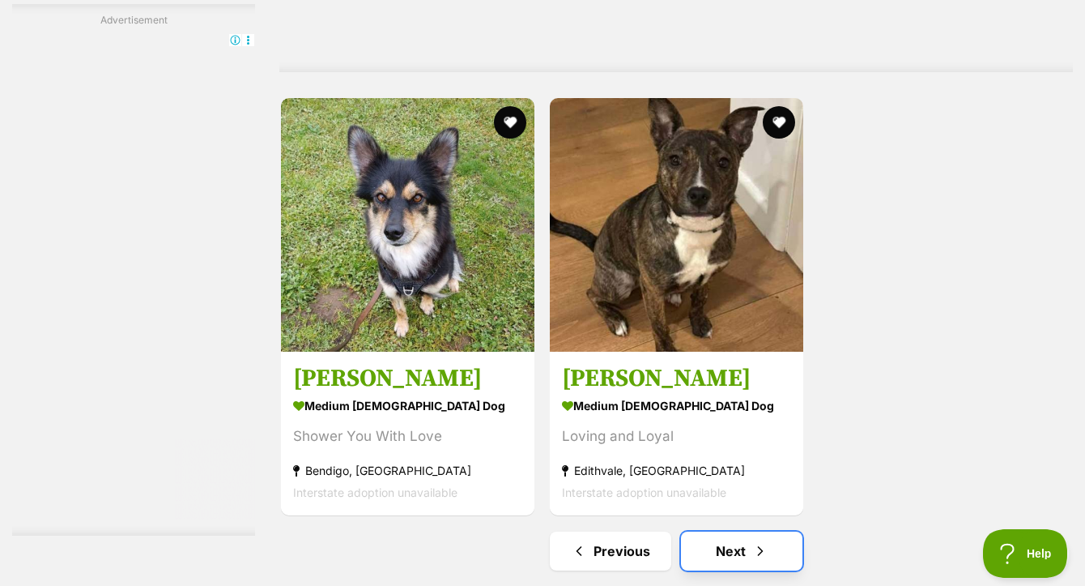
click at [730, 531] on link "Next" at bounding box center [742, 550] width 122 height 39
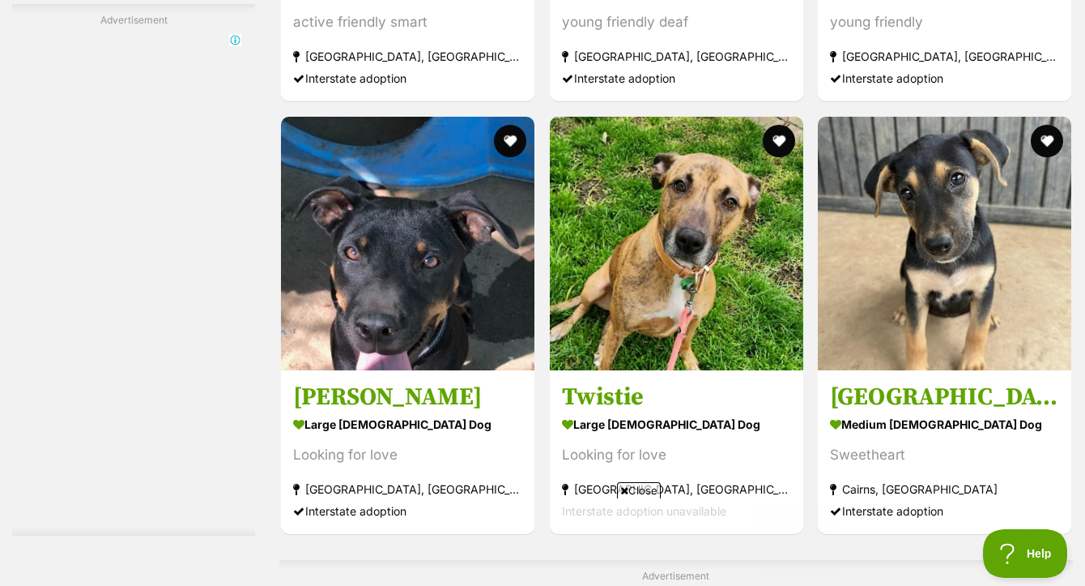
click at [633, 493] on span "Close" at bounding box center [639, 490] width 44 height 16
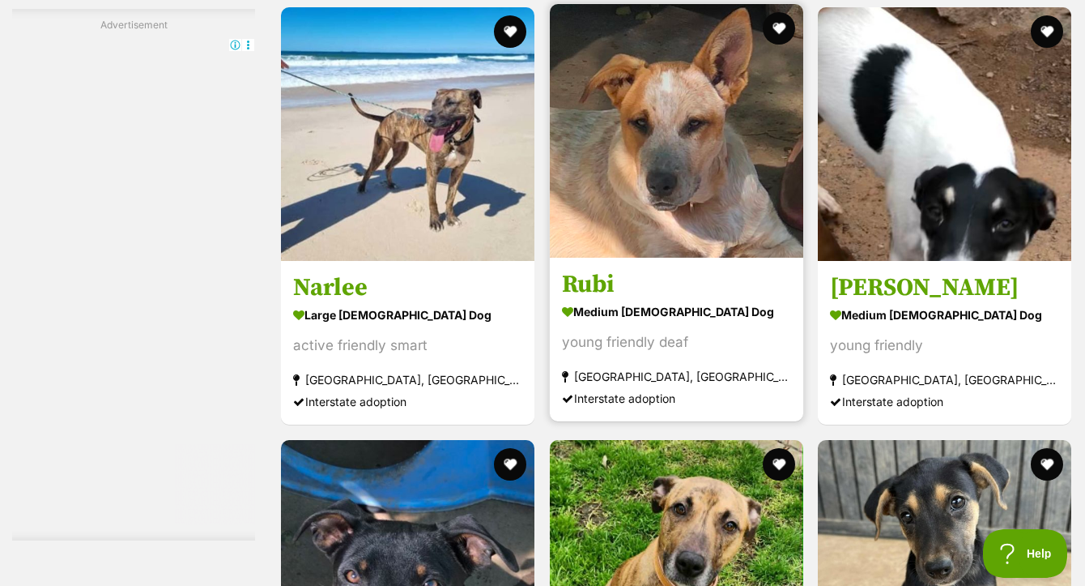
click at [726, 162] on img at bounding box center [677, 131] width 254 height 254
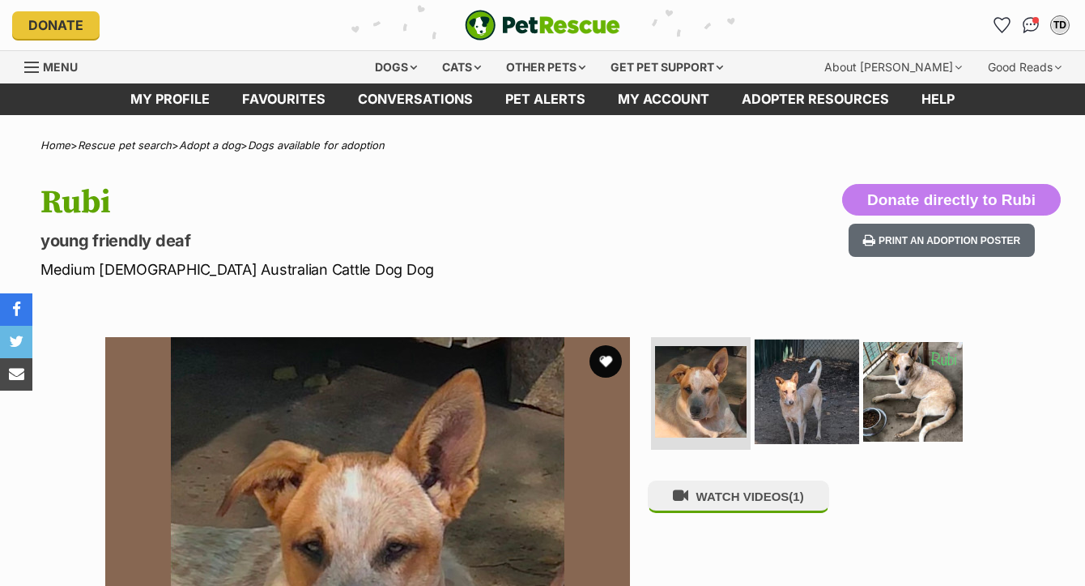
click at [803, 413] on img at bounding box center [807, 391] width 104 height 104
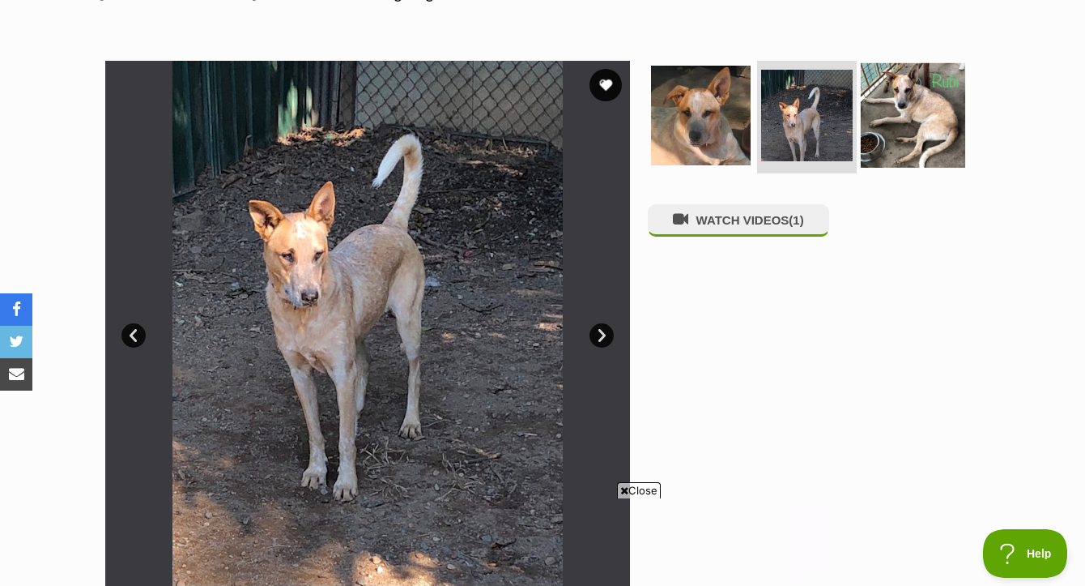
drag, startPoint x: 923, startPoint y: 125, endPoint x: 912, endPoint y: 141, distance: 19.8
click at [923, 126] on img at bounding box center [913, 114] width 104 height 104
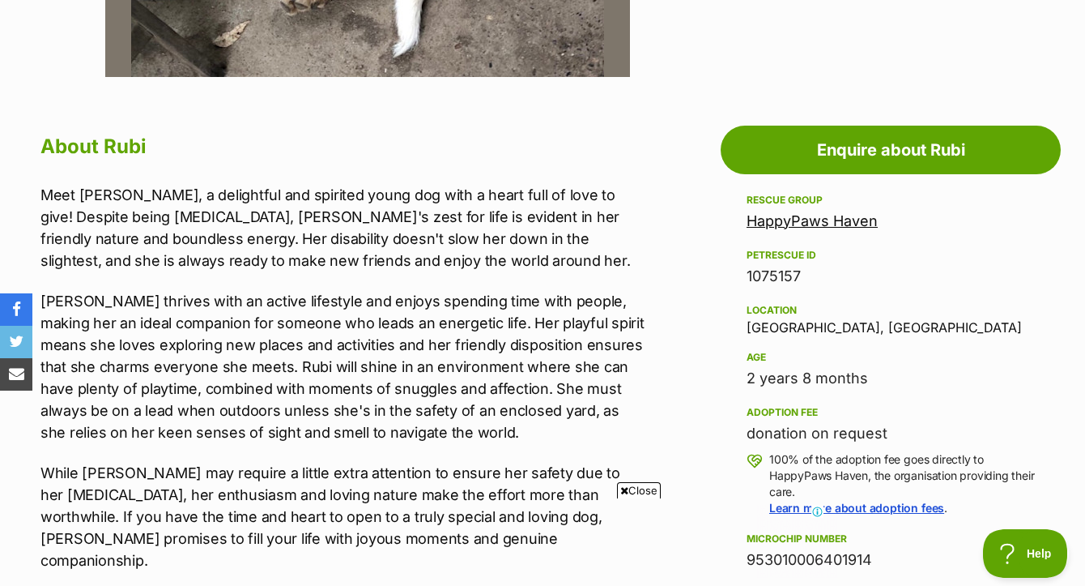
scroll to position [787, 0]
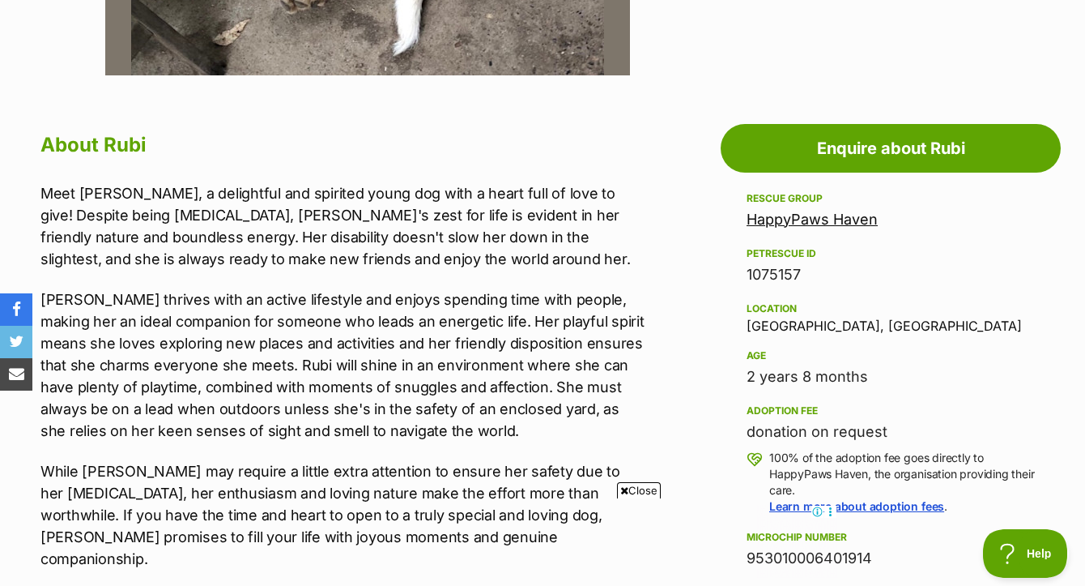
click at [638, 492] on span "Close" at bounding box center [639, 490] width 44 height 16
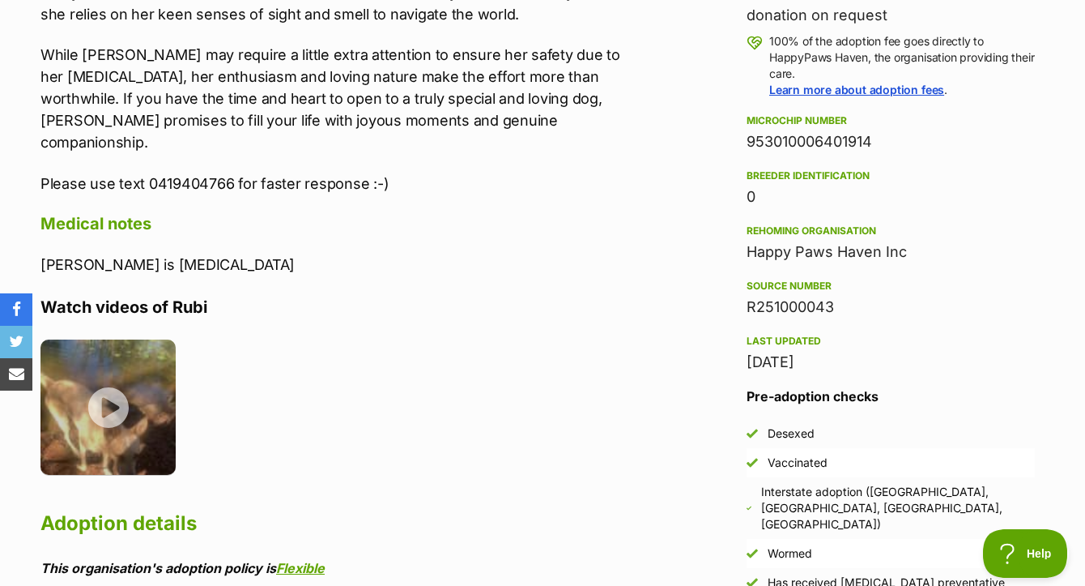
scroll to position [1225, 0]
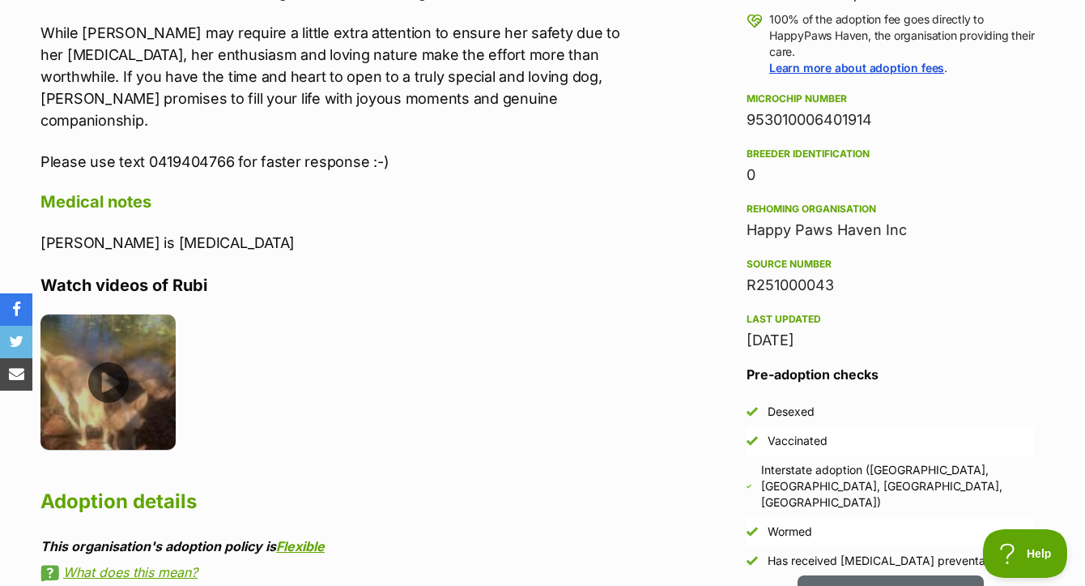
click at [109, 377] on img at bounding box center [108, 381] width 135 height 135
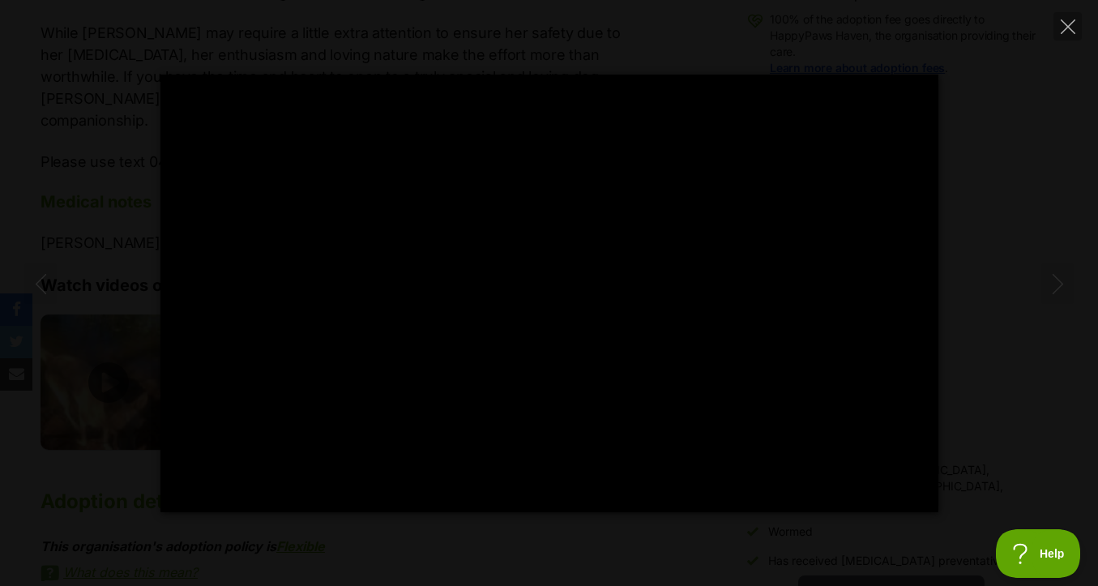
type input "100.00"
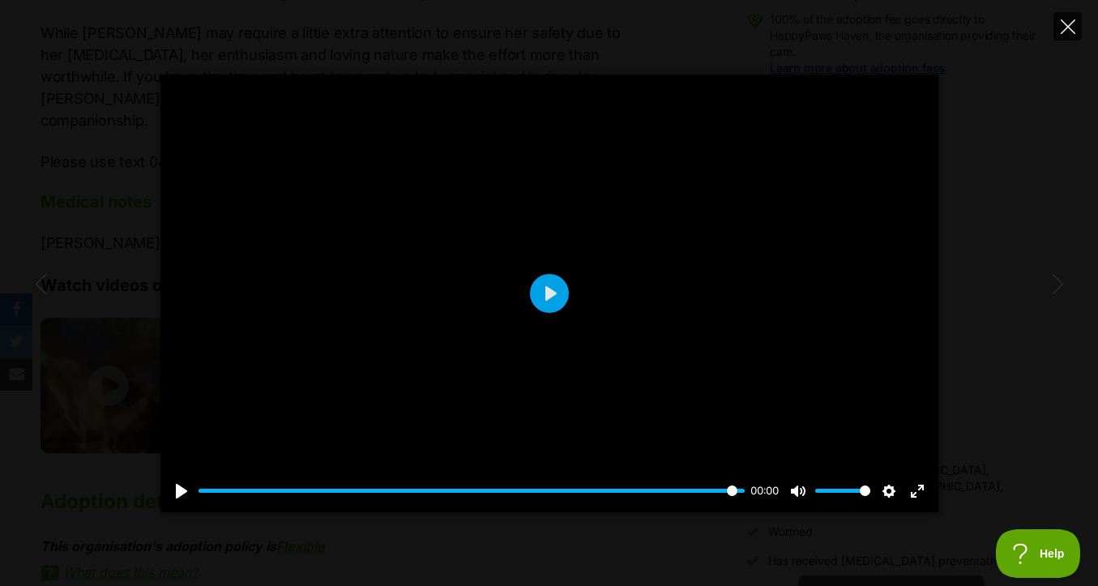
click at [1076, 30] on button "Close" at bounding box center [1067, 26] width 28 height 28
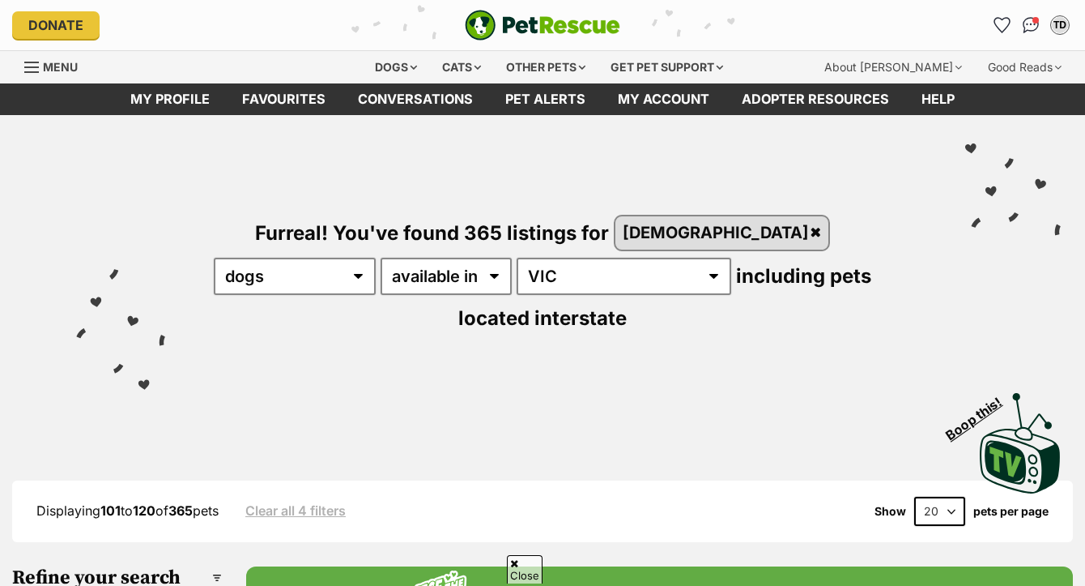
scroll to position [1873, 0]
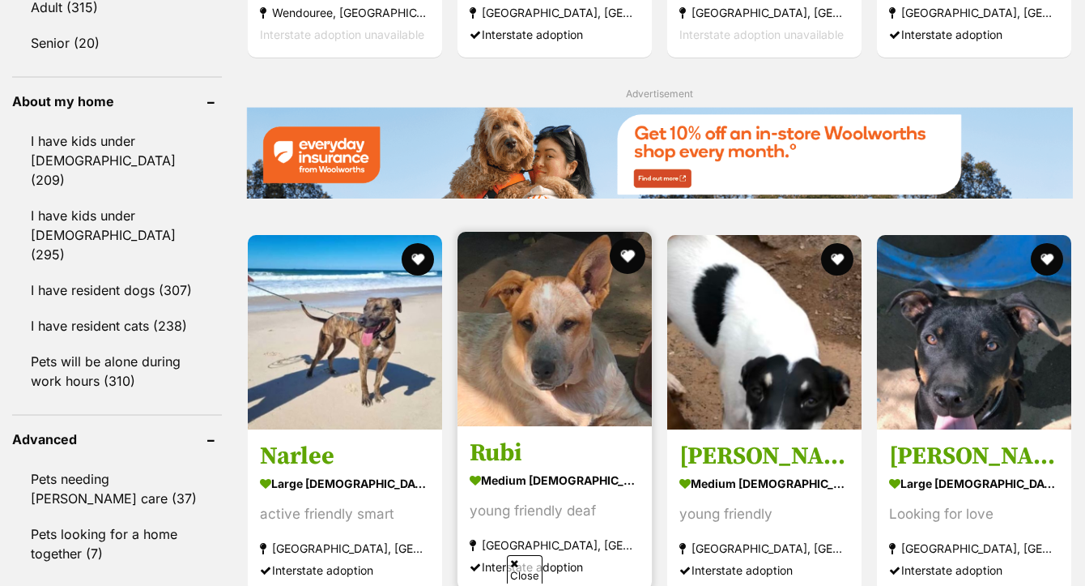
click at [630, 238] on button "favourite" at bounding box center [628, 256] width 36 height 36
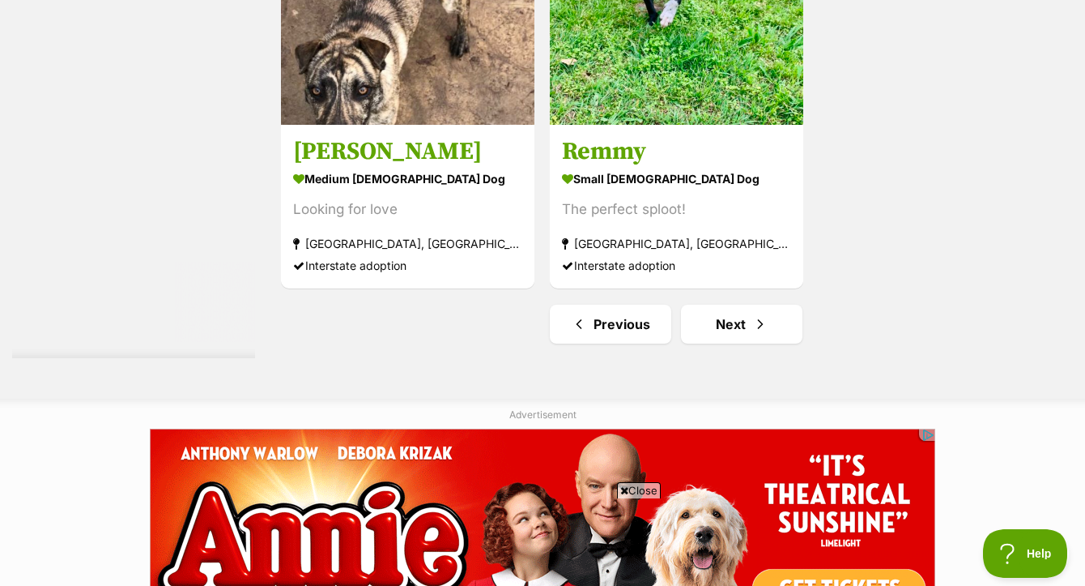
scroll to position [0, 0]
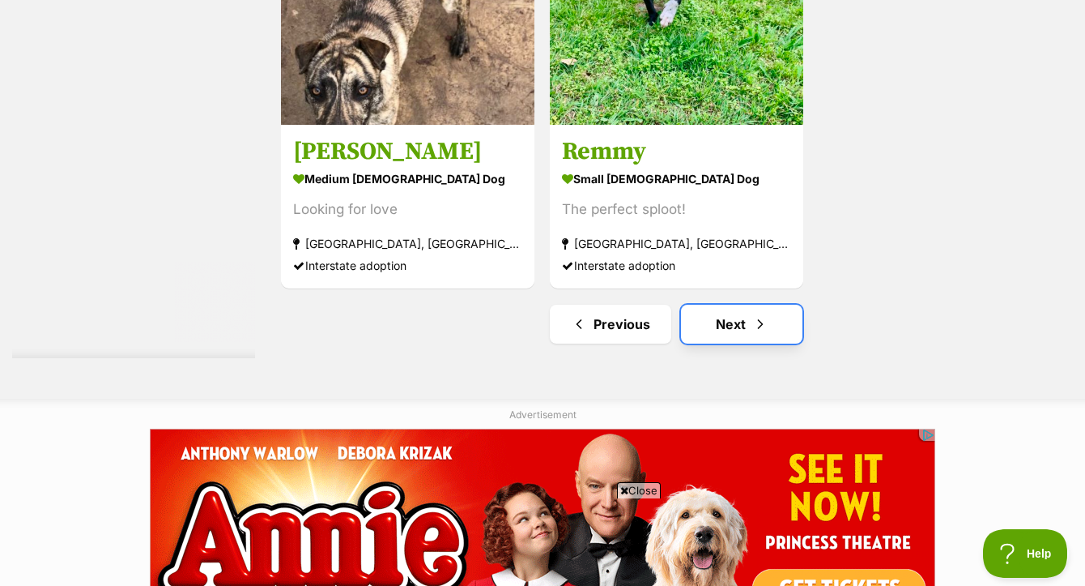
click at [741, 310] on link "Next" at bounding box center [742, 324] width 122 height 39
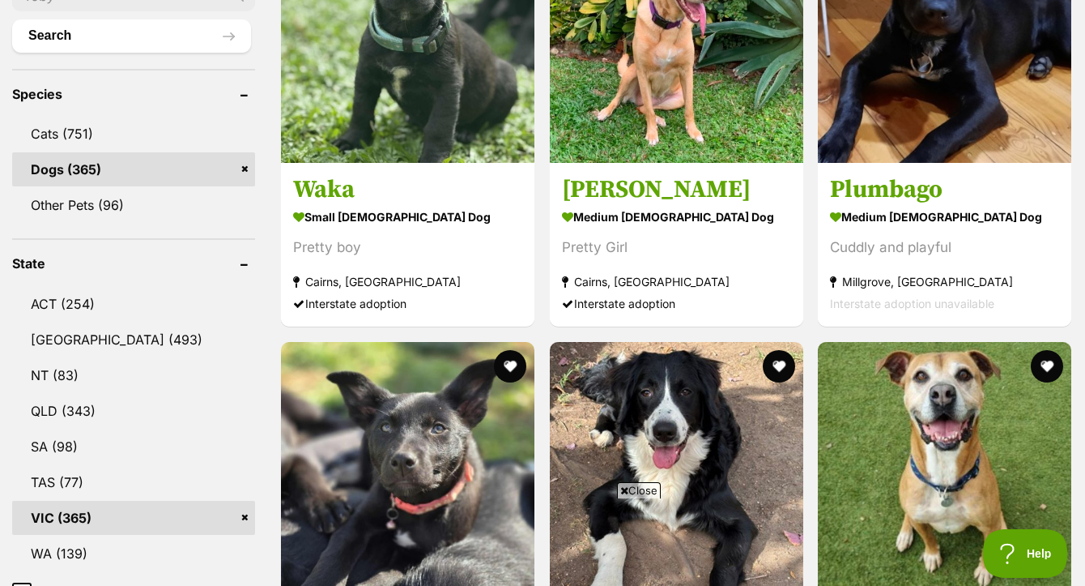
click at [646, 492] on span "Close" at bounding box center [639, 490] width 44 height 16
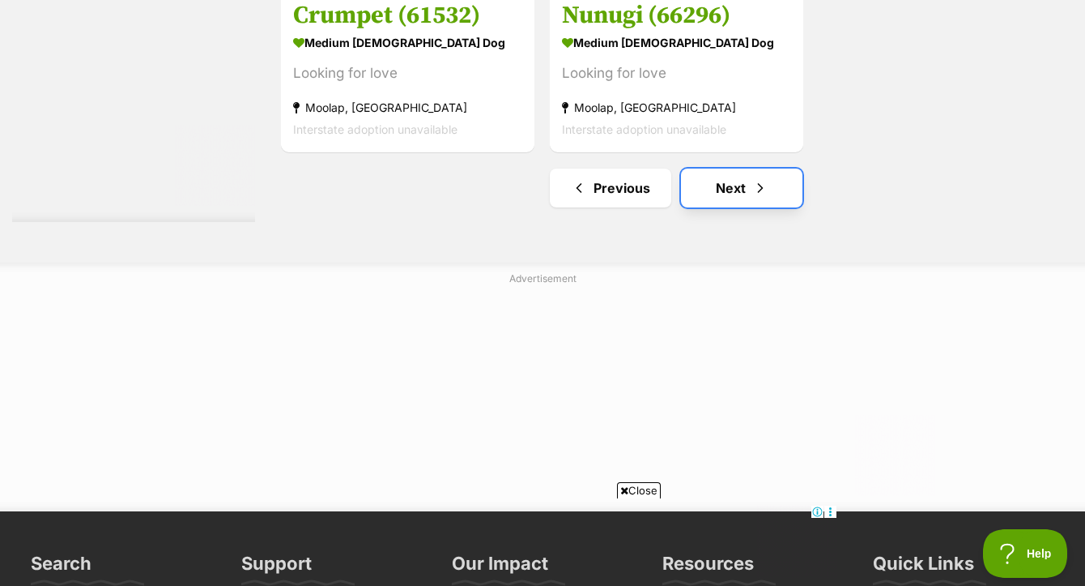
click at [740, 168] on link "Next" at bounding box center [742, 187] width 122 height 39
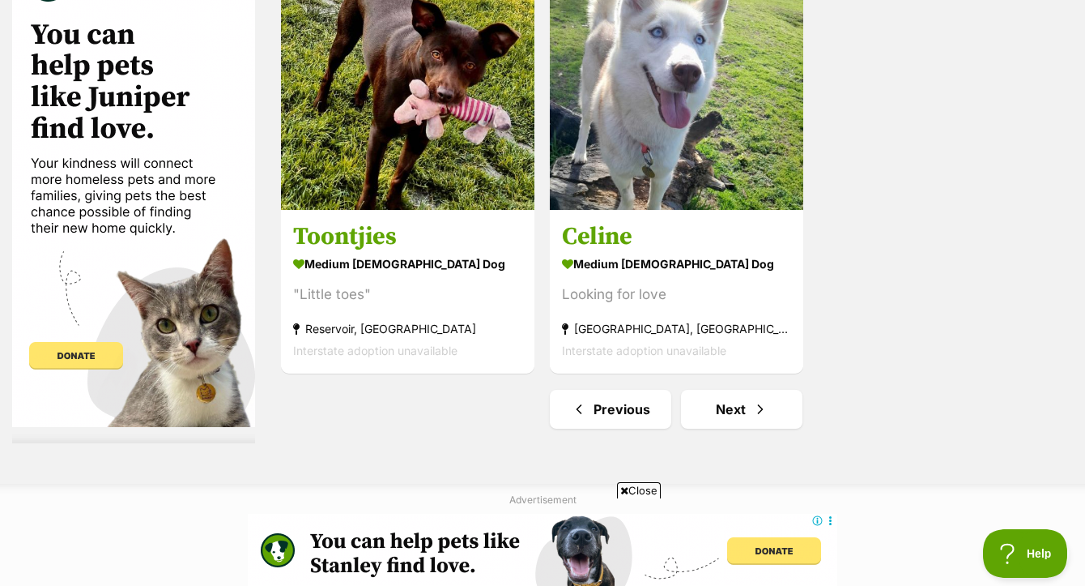
scroll to position [3942, 0]
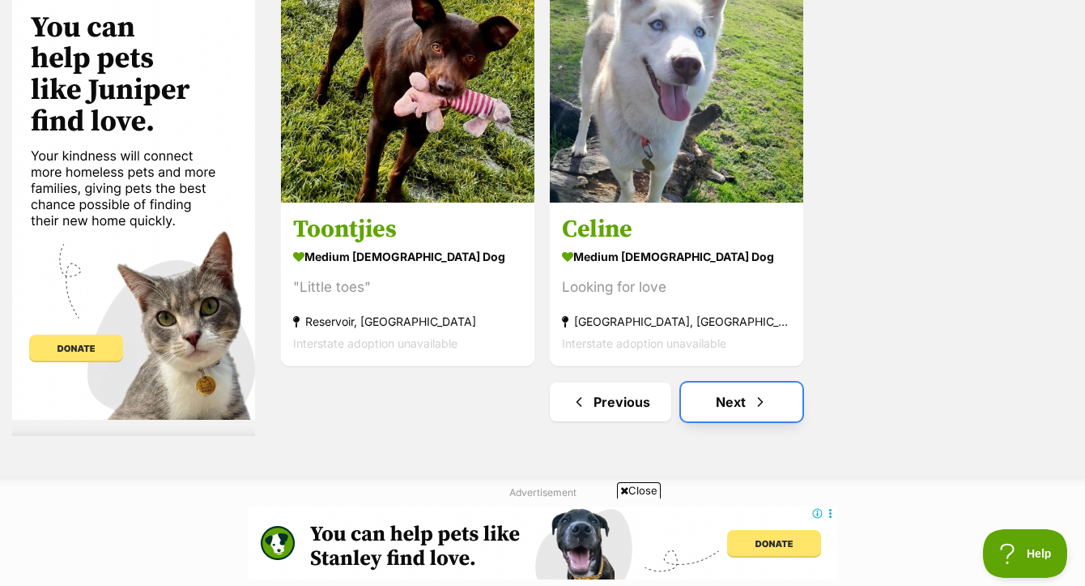
click at [713, 392] on link "Next" at bounding box center [742, 401] width 122 height 39
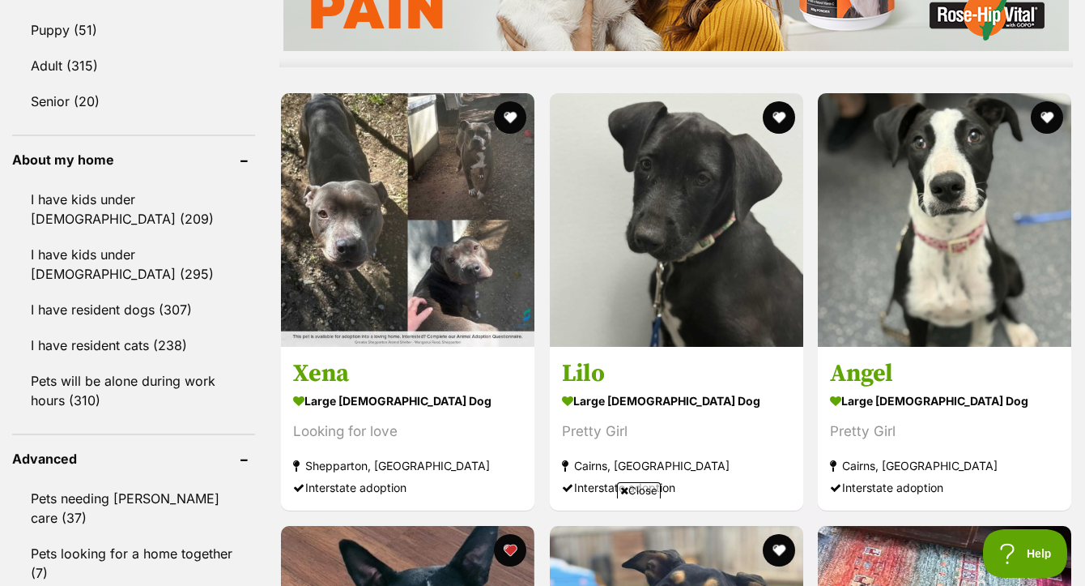
scroll to position [2301, 0]
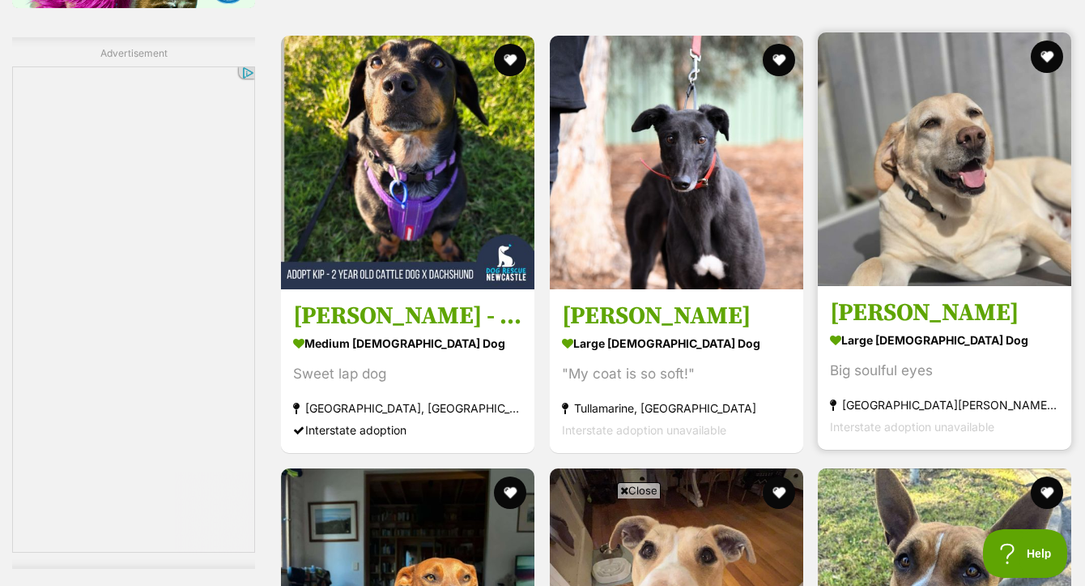
scroll to position [0, 0]
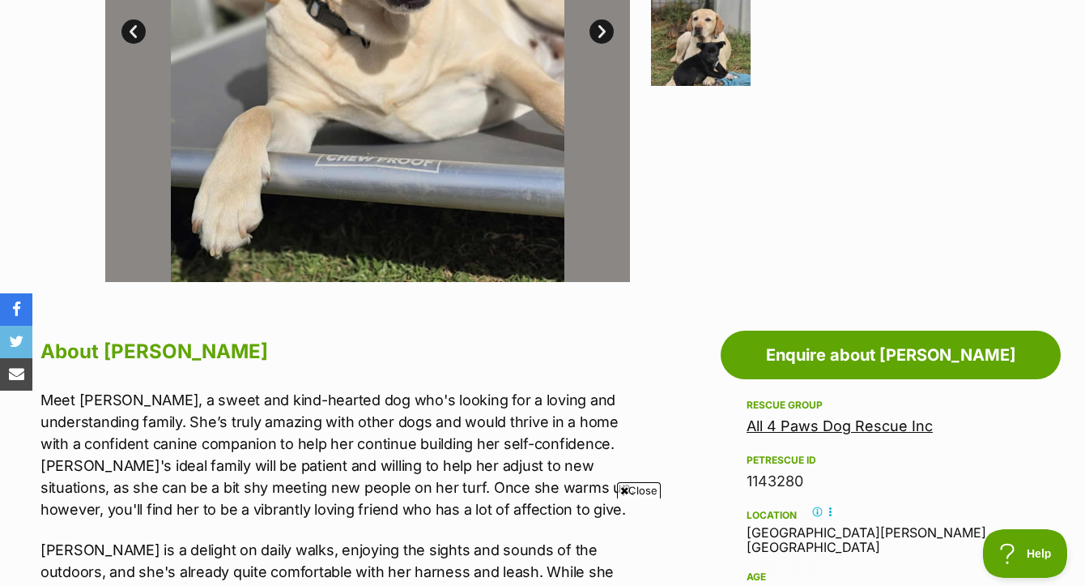
scroll to position [422, 0]
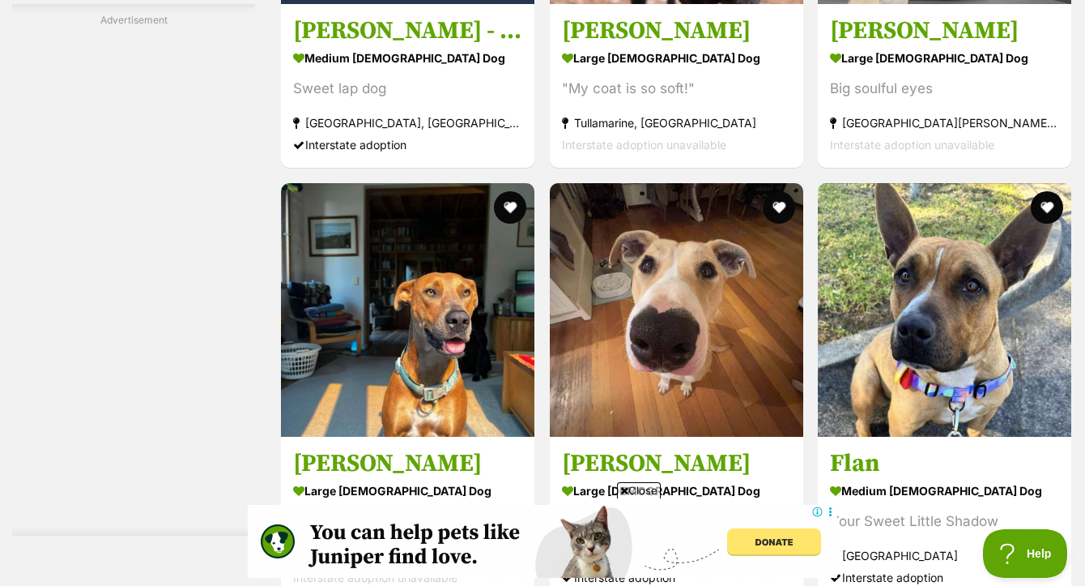
click at [631, 493] on span "Close" at bounding box center [639, 490] width 44 height 16
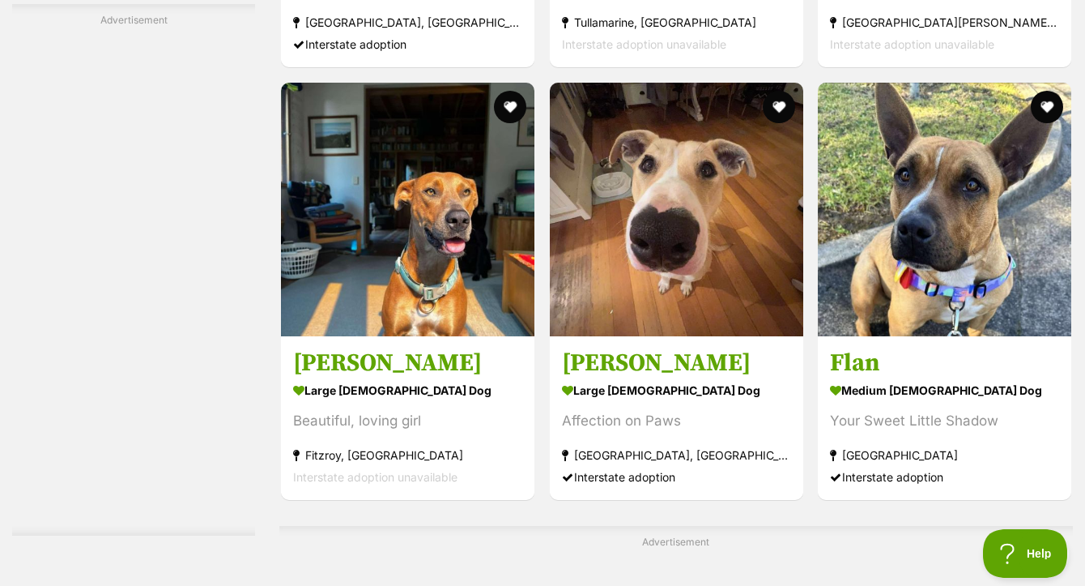
scroll to position [3499, 0]
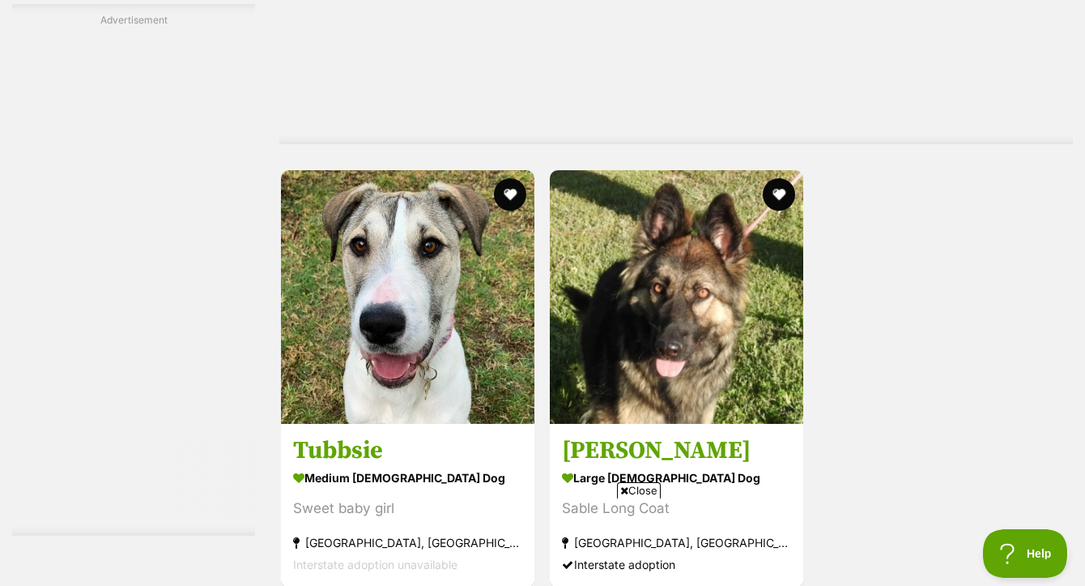
scroll to position [3861, 0]
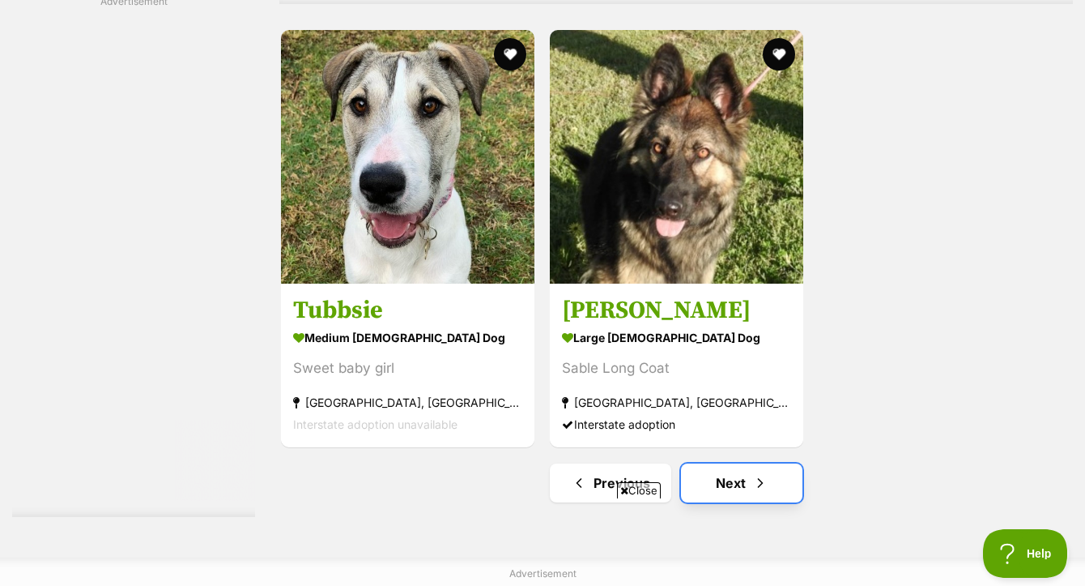
click at [732, 463] on link "Next" at bounding box center [742, 482] width 122 height 39
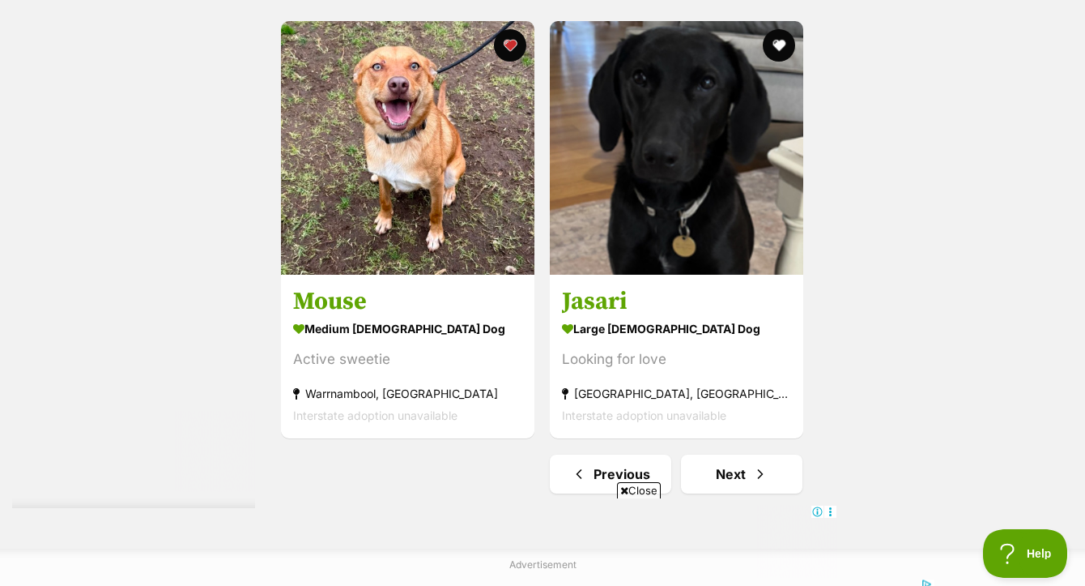
scroll to position [3862, 0]
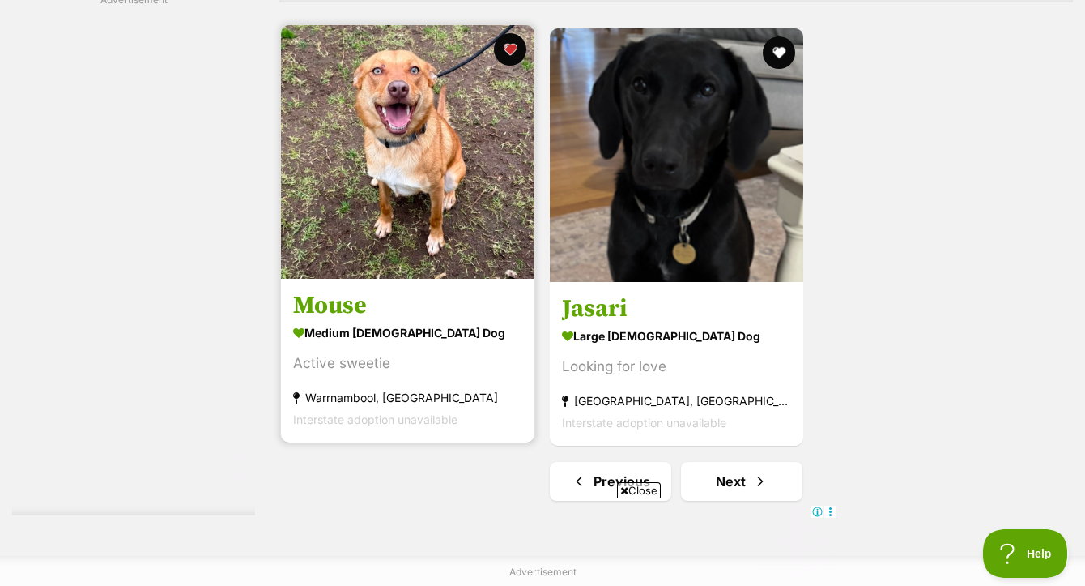
click at [449, 130] on img at bounding box center [408, 152] width 254 height 254
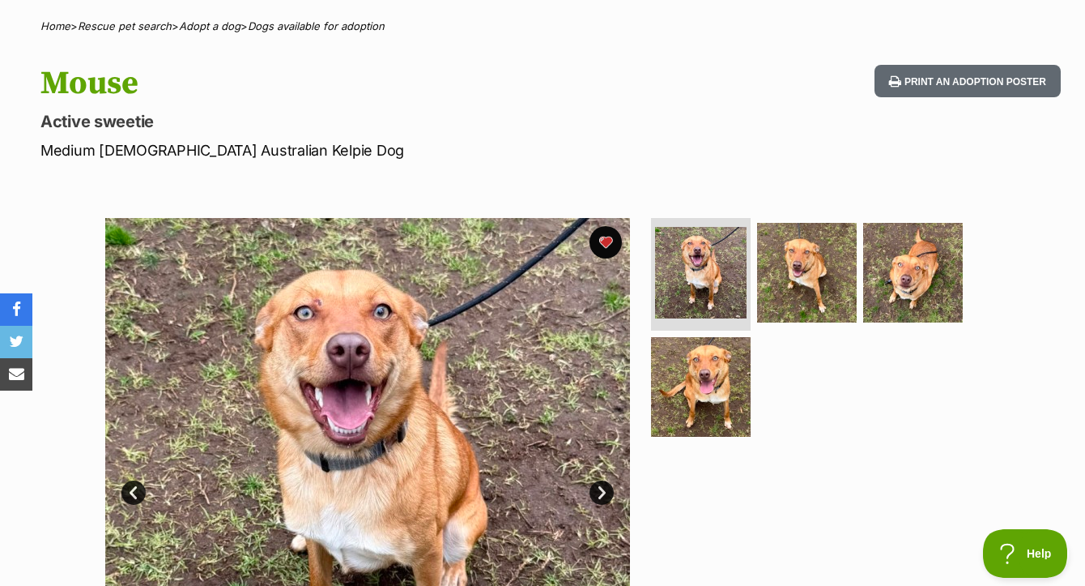
scroll to position [167, 0]
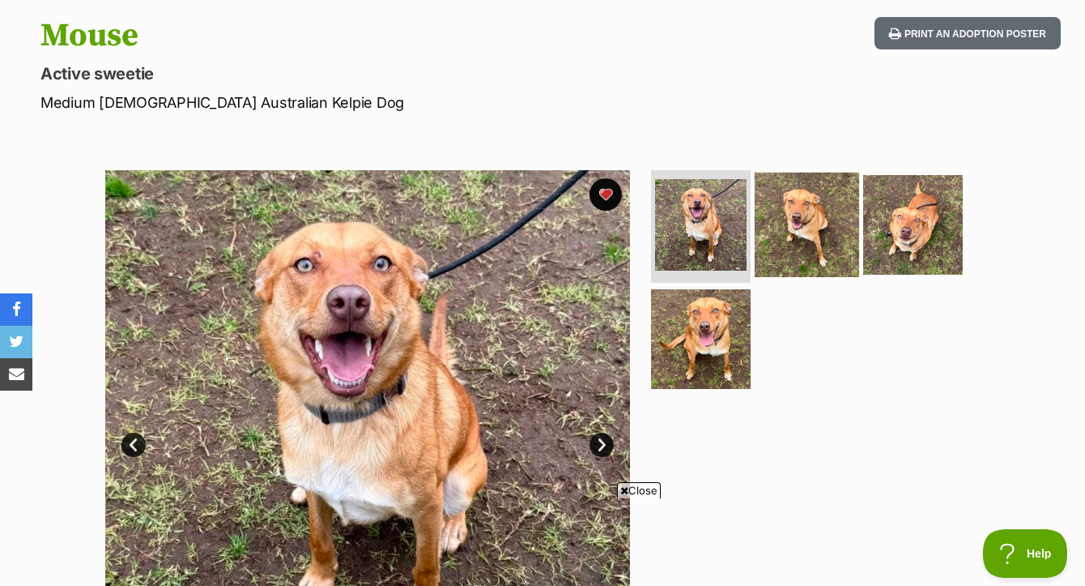
click at [815, 220] on img at bounding box center [807, 224] width 104 height 104
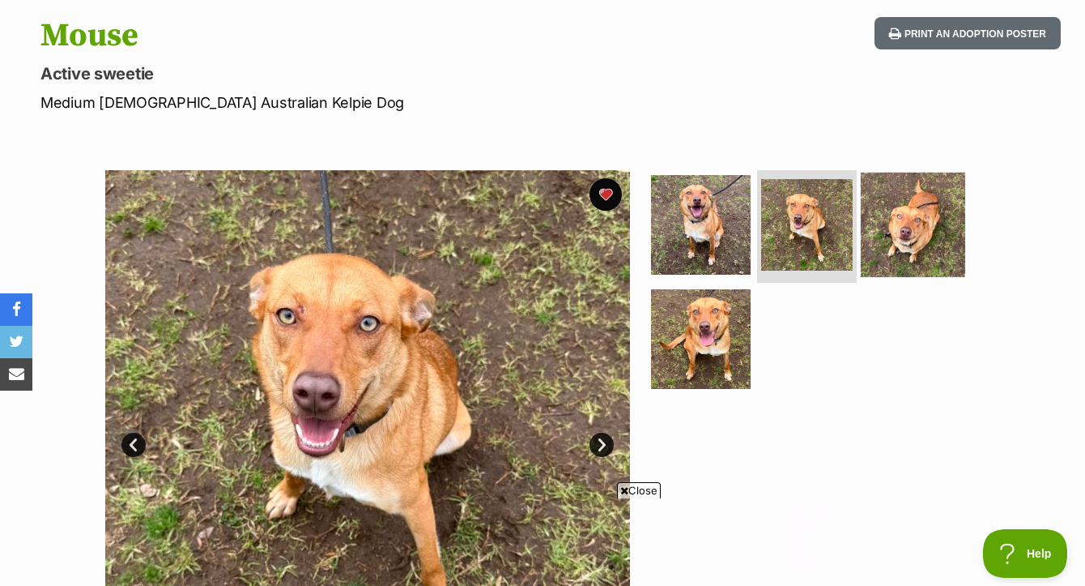
click at [949, 262] on img at bounding box center [913, 224] width 104 height 104
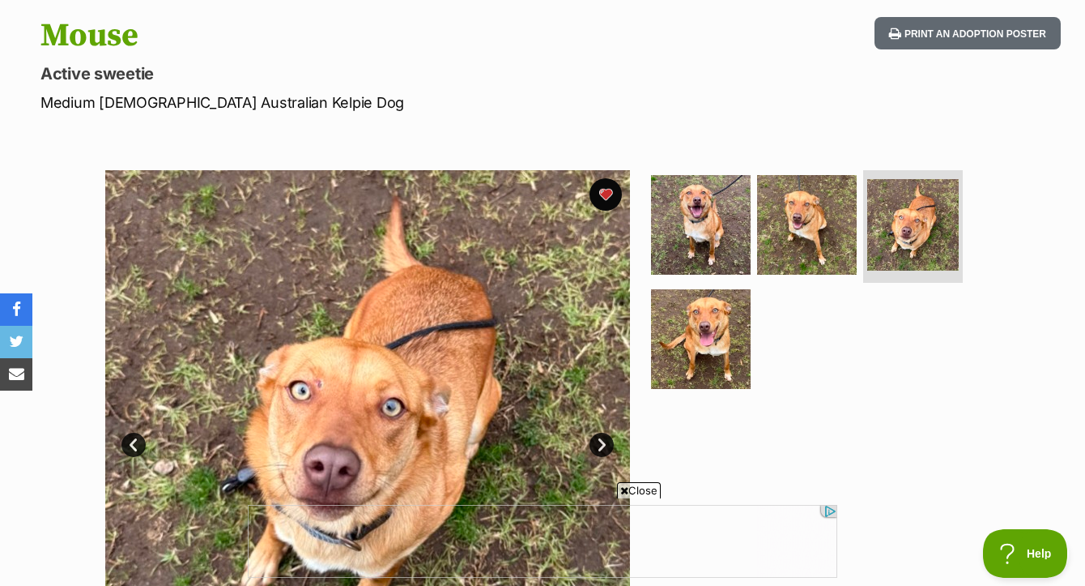
click at [650, 490] on span "Close" at bounding box center [639, 490] width 44 height 16
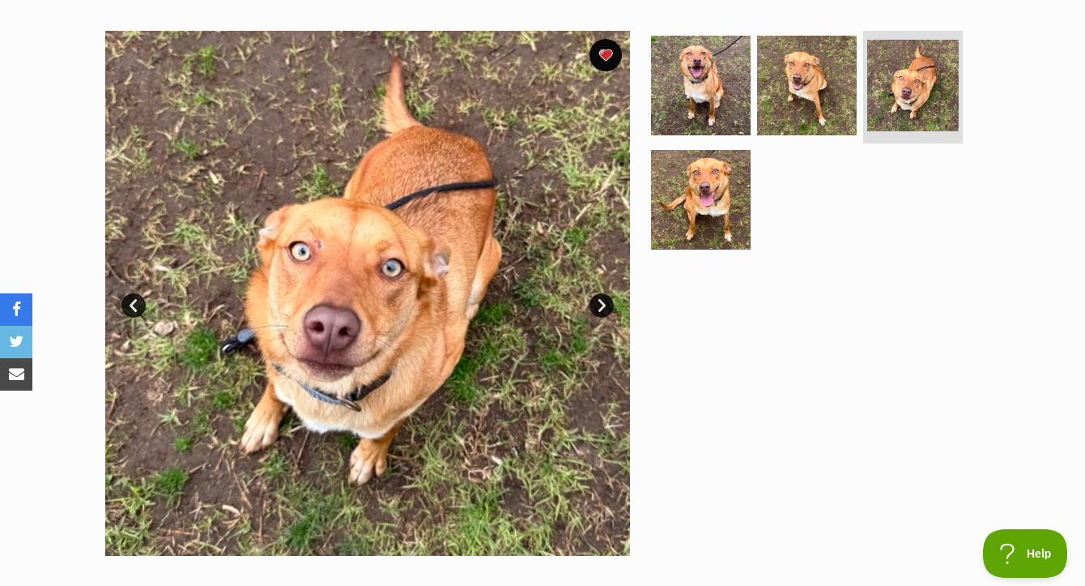
scroll to position [307, 0]
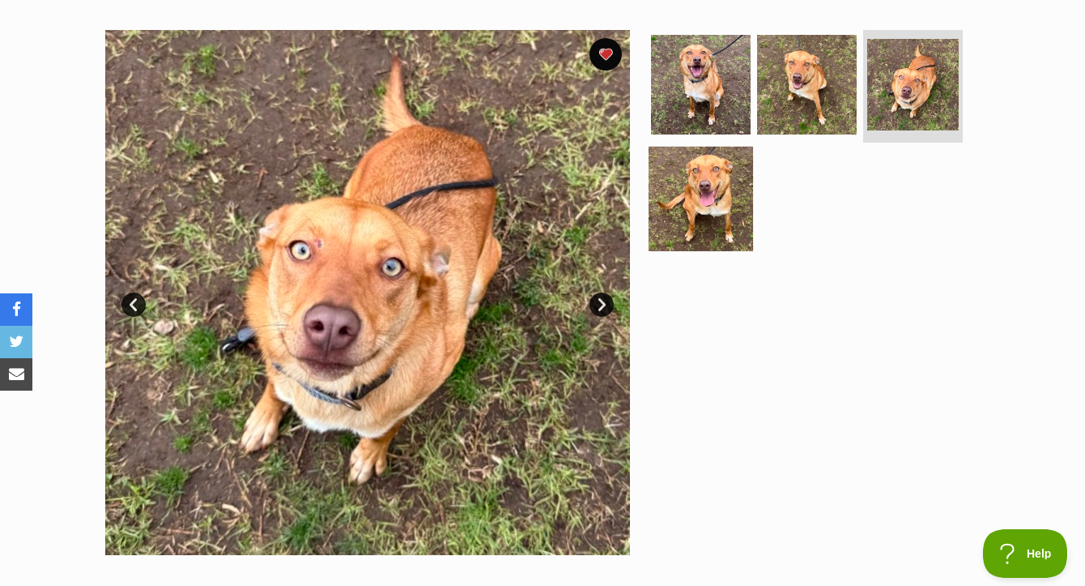
click at [725, 249] on img at bounding box center [701, 199] width 104 height 104
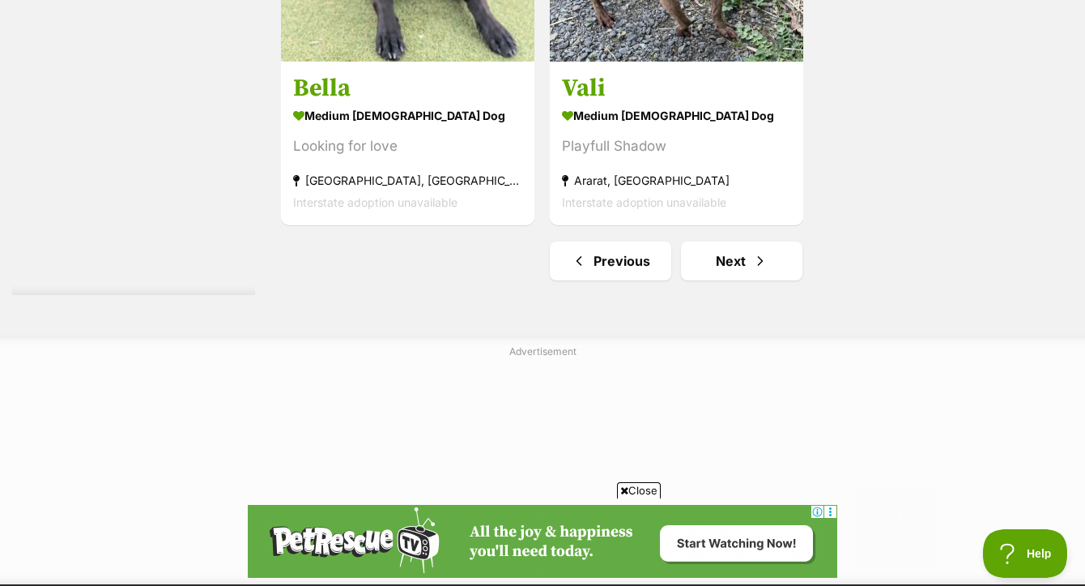
scroll to position [4333, 0]
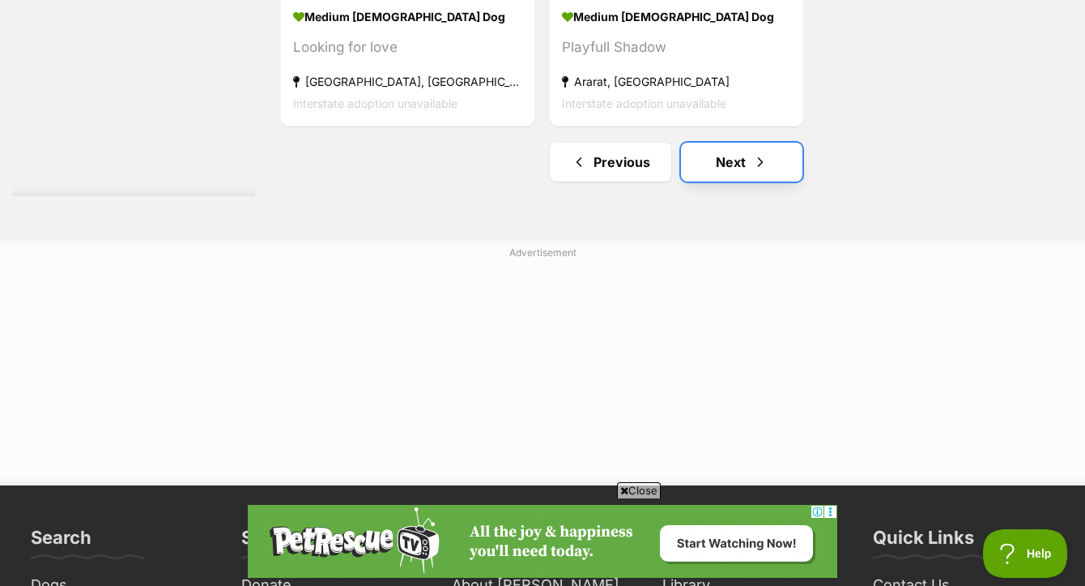
click at [720, 145] on link "Next" at bounding box center [742, 162] width 122 height 39
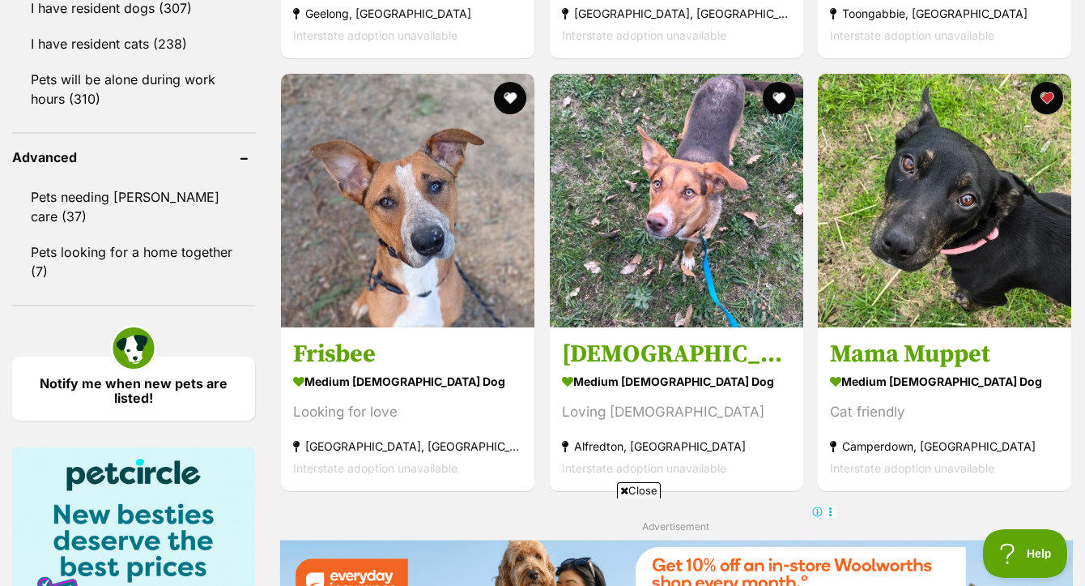
scroll to position [2086, 0]
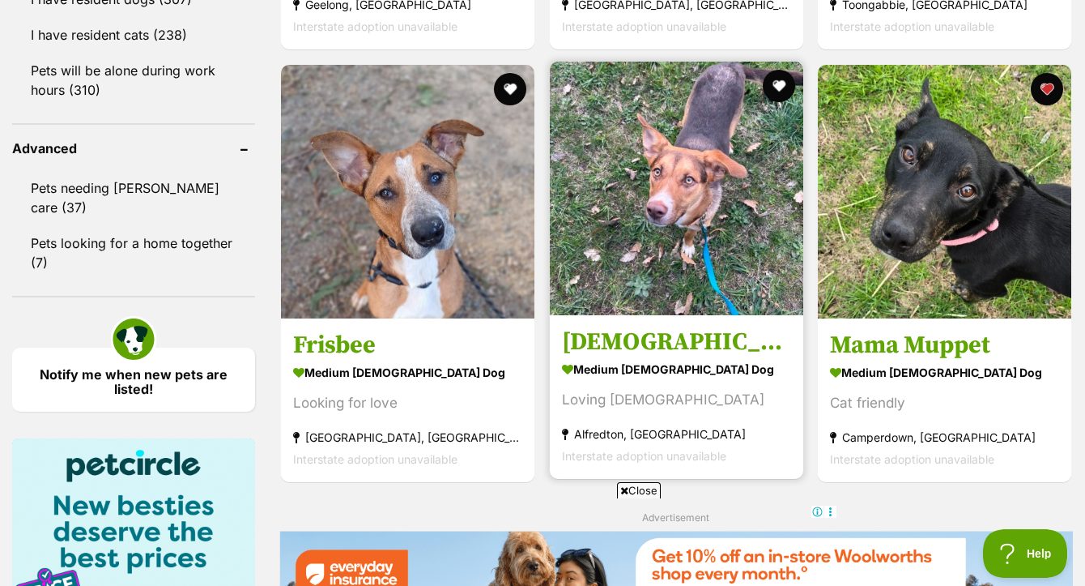
click at [665, 206] on img at bounding box center [677, 189] width 254 height 254
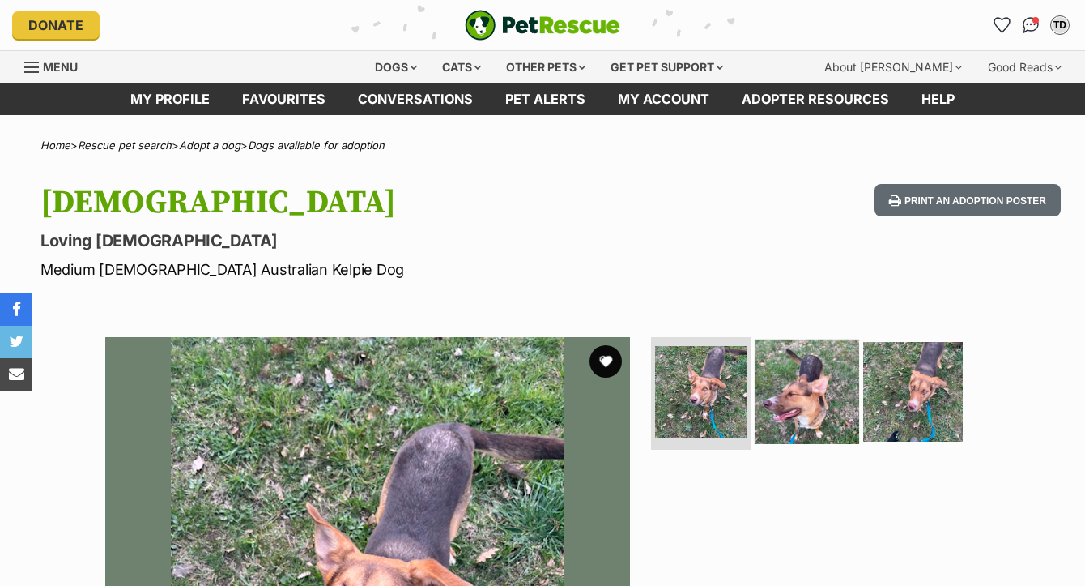
click at [795, 339] on img at bounding box center [807, 391] width 104 height 104
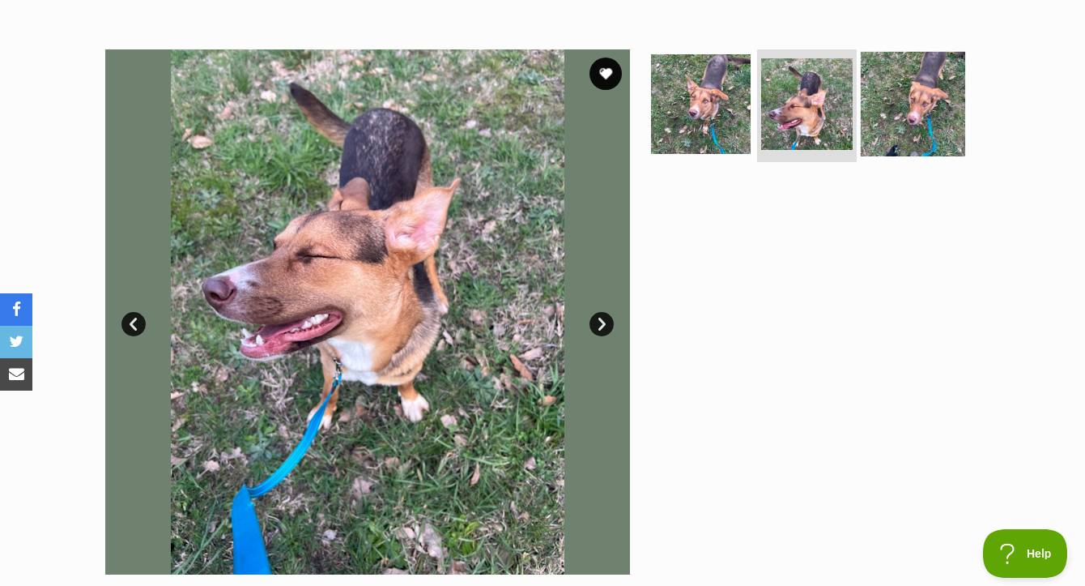
click at [914, 122] on img at bounding box center [913, 103] width 104 height 104
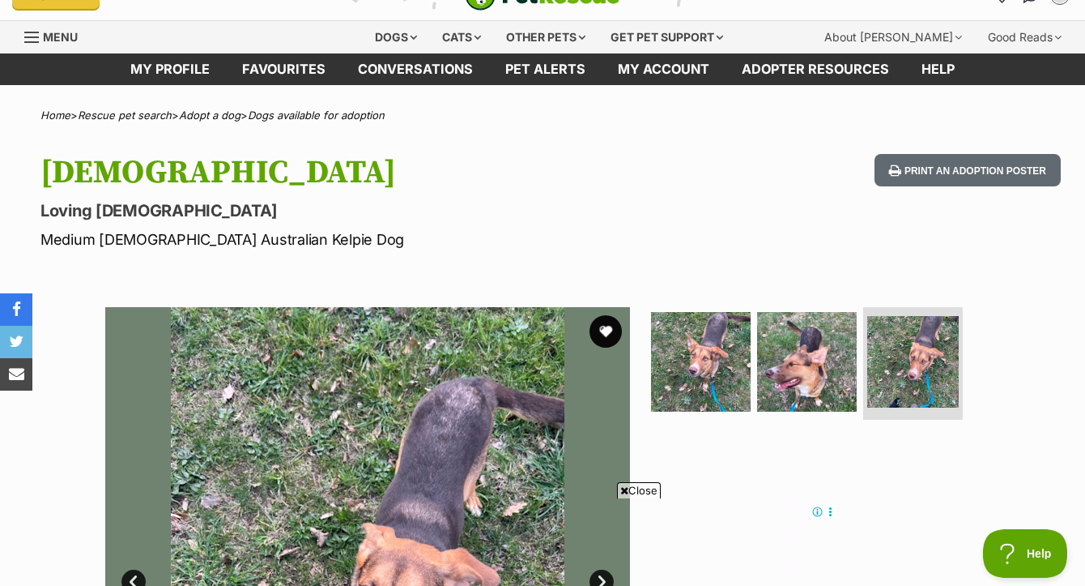
scroll to position [61, 0]
